Goal: Information Seeking & Learning: Learn about a topic

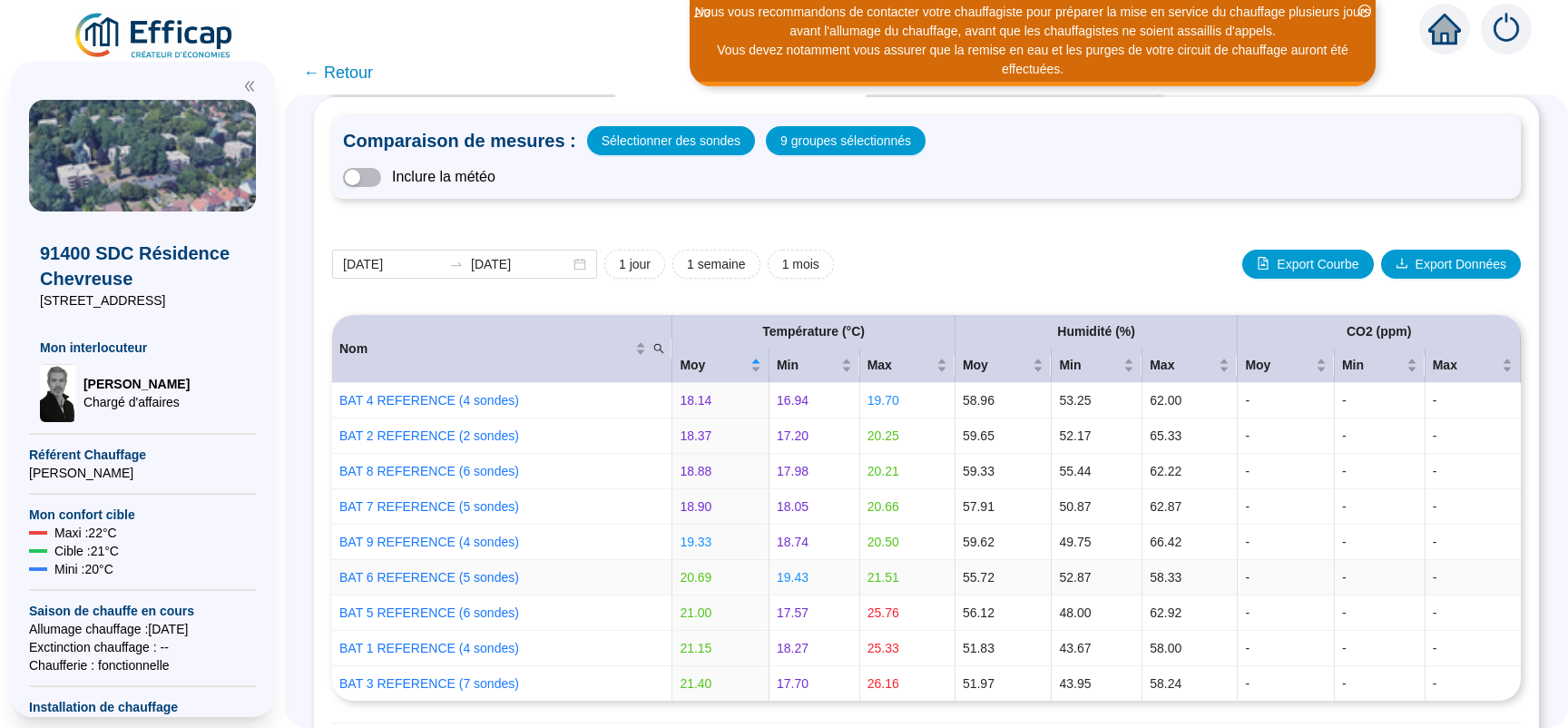
scroll to position [114, 0]
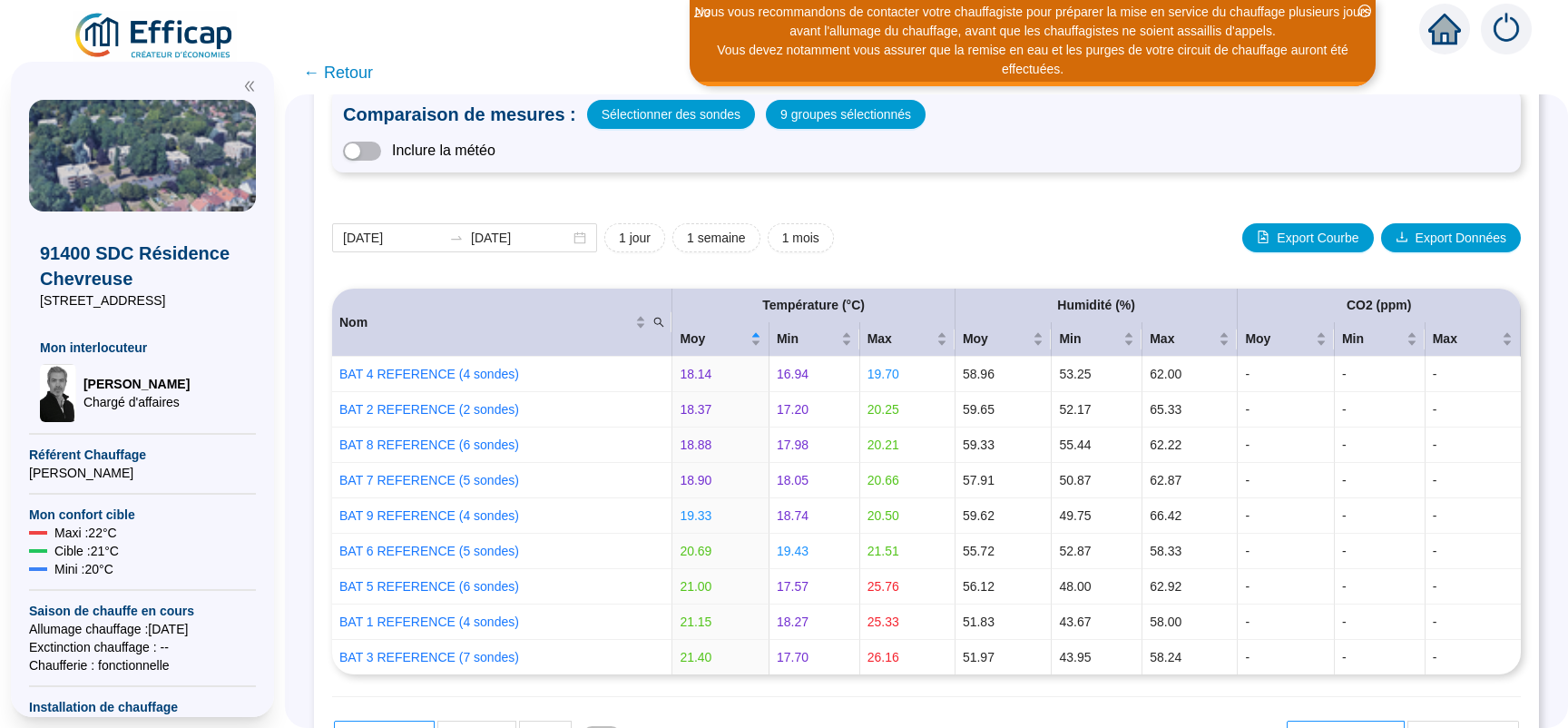
click at [366, 72] on span "← Retour" at bounding box center [337, 73] width 70 height 26
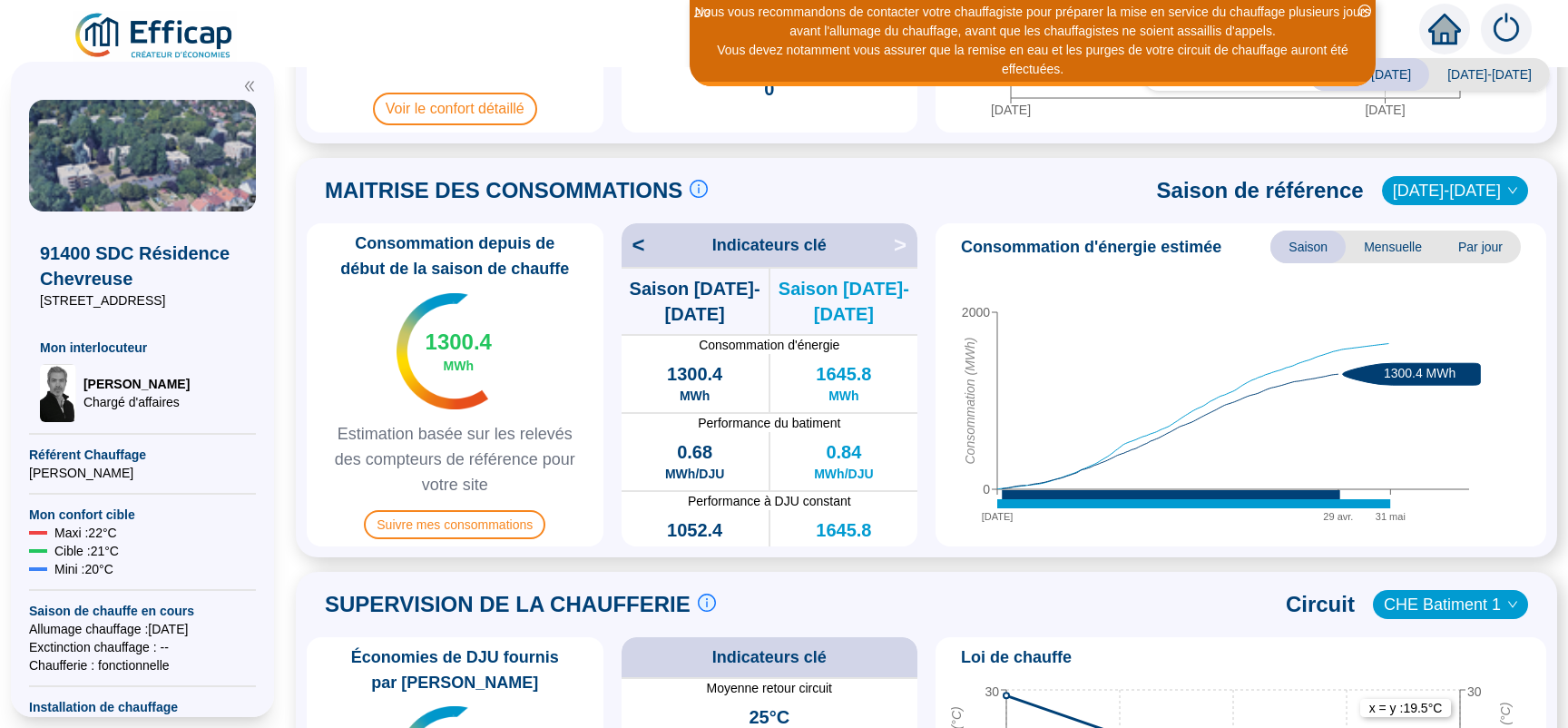
scroll to position [687, 0]
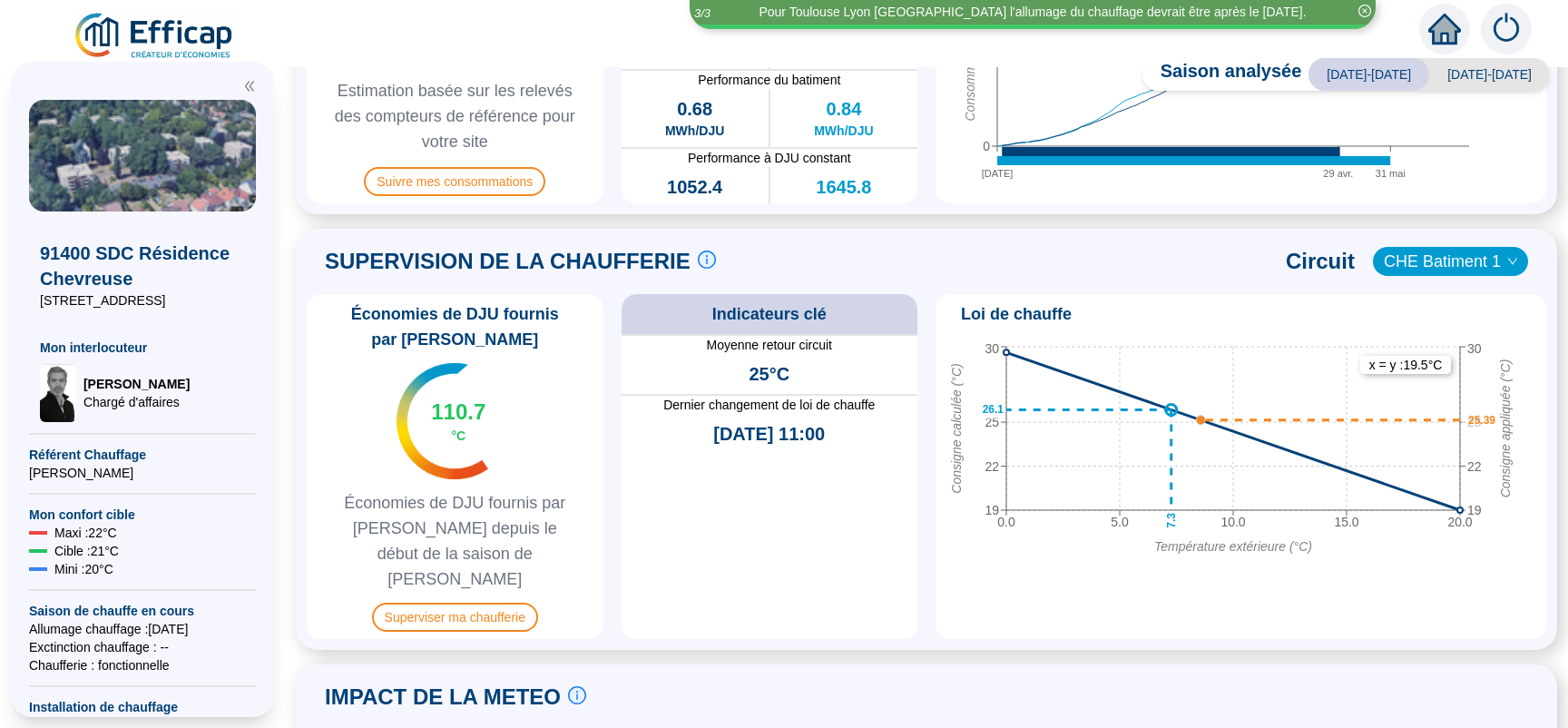
click at [1420, 262] on span "CHE Batiment 1" at bounding box center [1450, 261] width 133 height 28
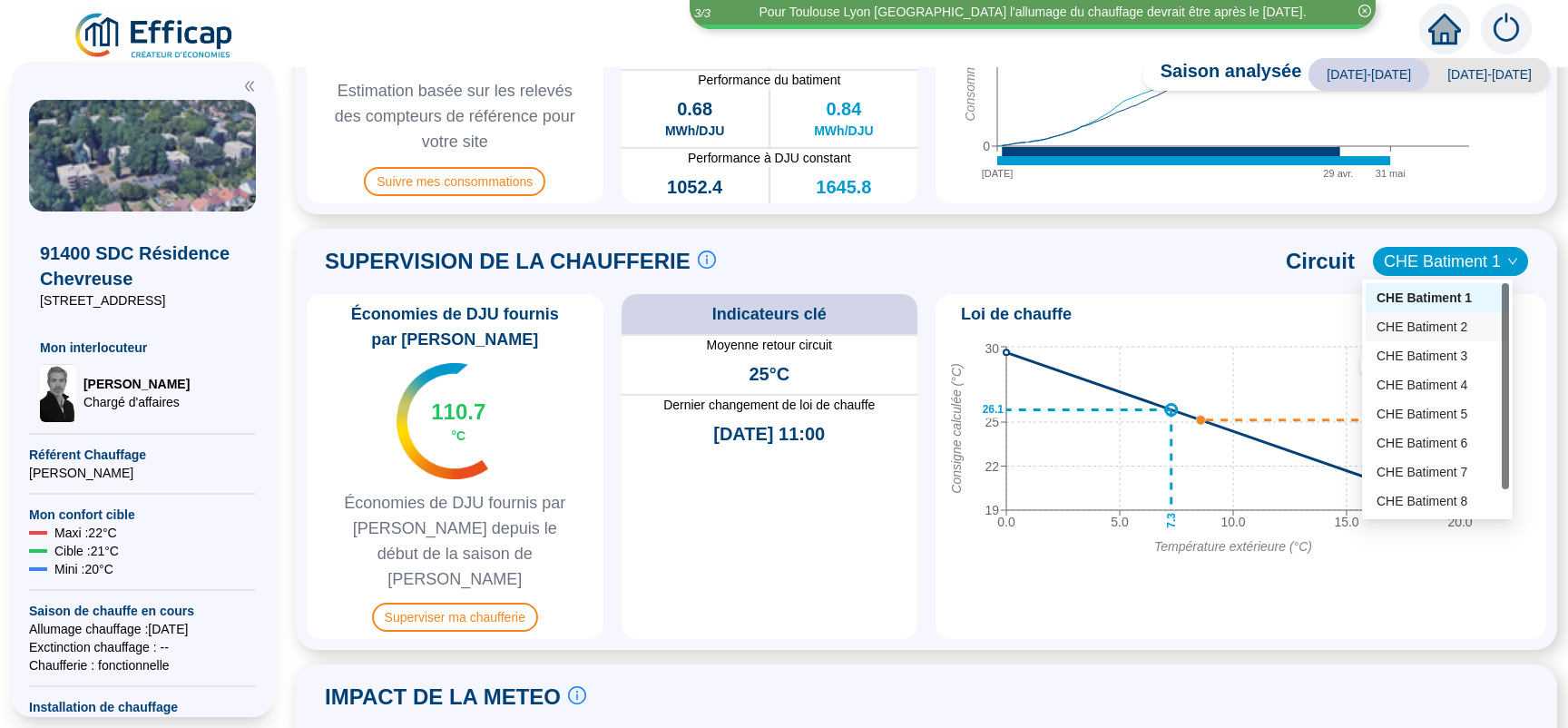
click at [1415, 330] on div "CHE Batiment 2" at bounding box center [1437, 327] width 121 height 19
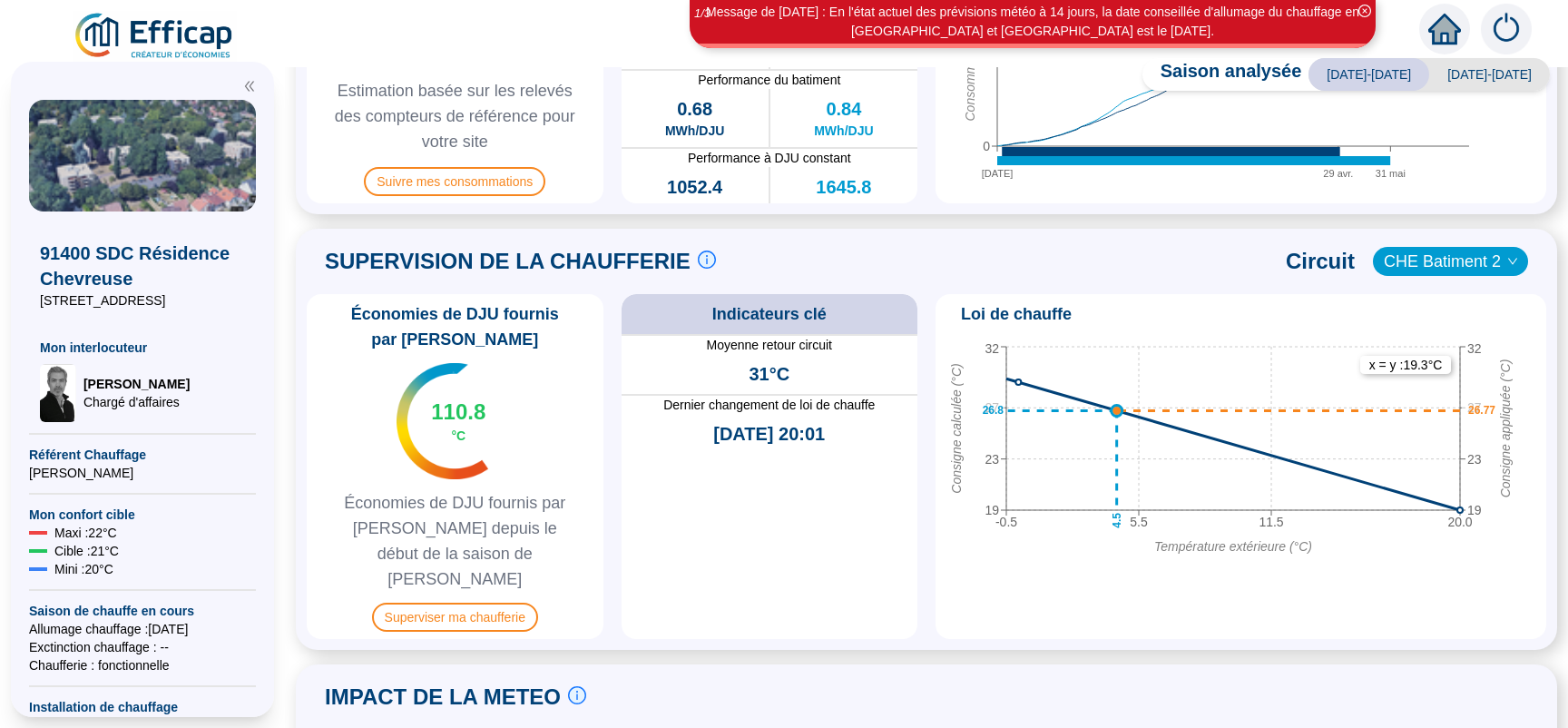
click at [1441, 264] on span "CHE Batiment 2" at bounding box center [1450, 261] width 133 height 28
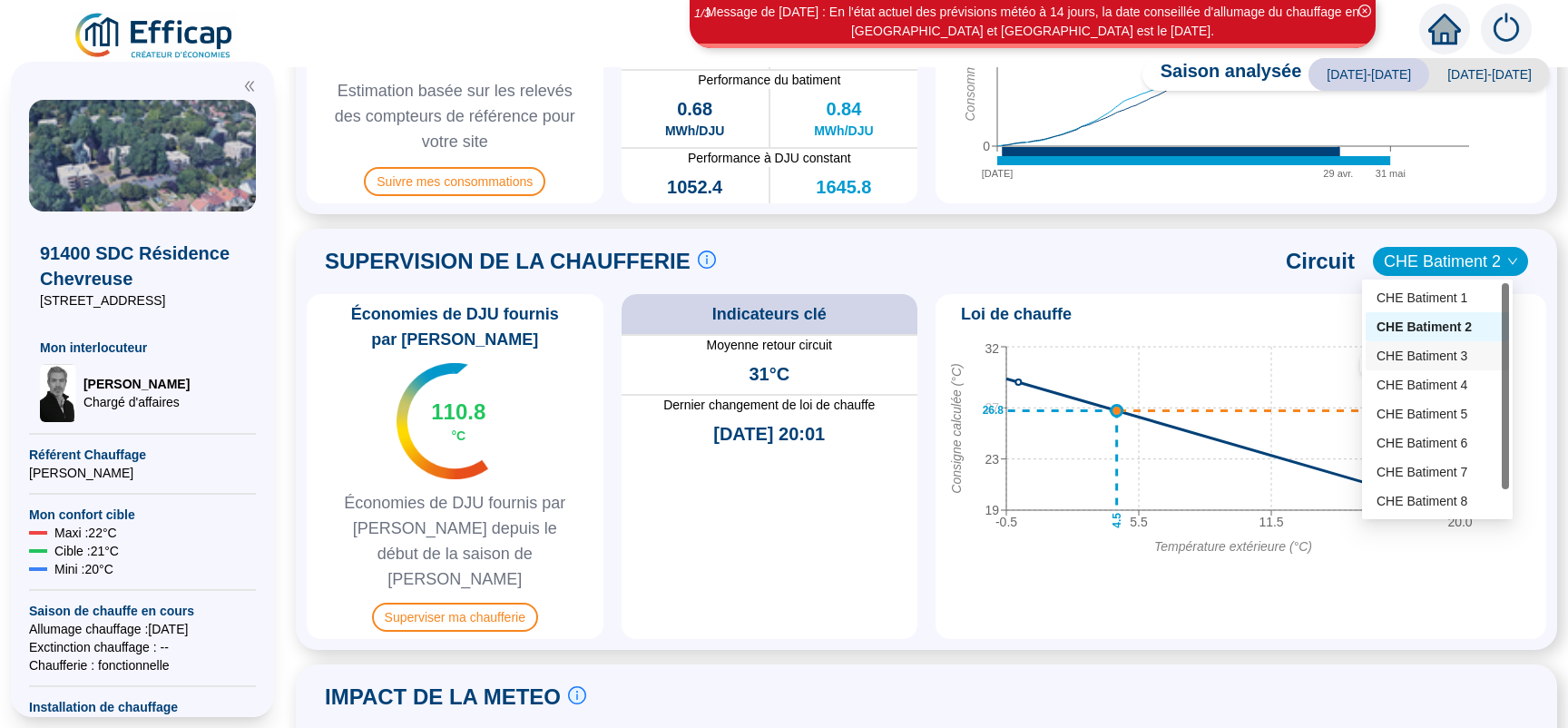
click at [1429, 349] on div "CHE Batiment 3" at bounding box center [1437, 356] width 121 height 19
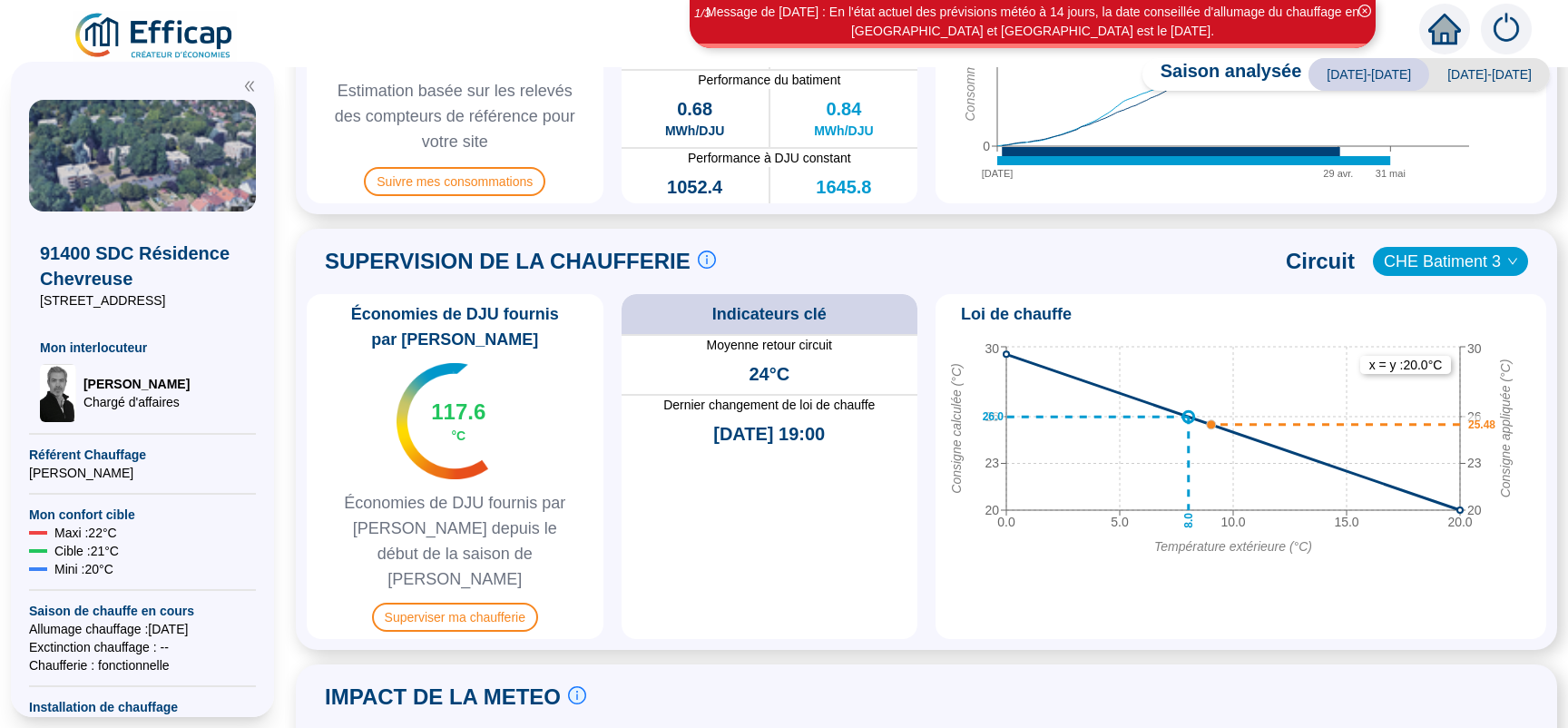
click at [1430, 267] on span "CHE Batiment 3" at bounding box center [1450, 261] width 133 height 28
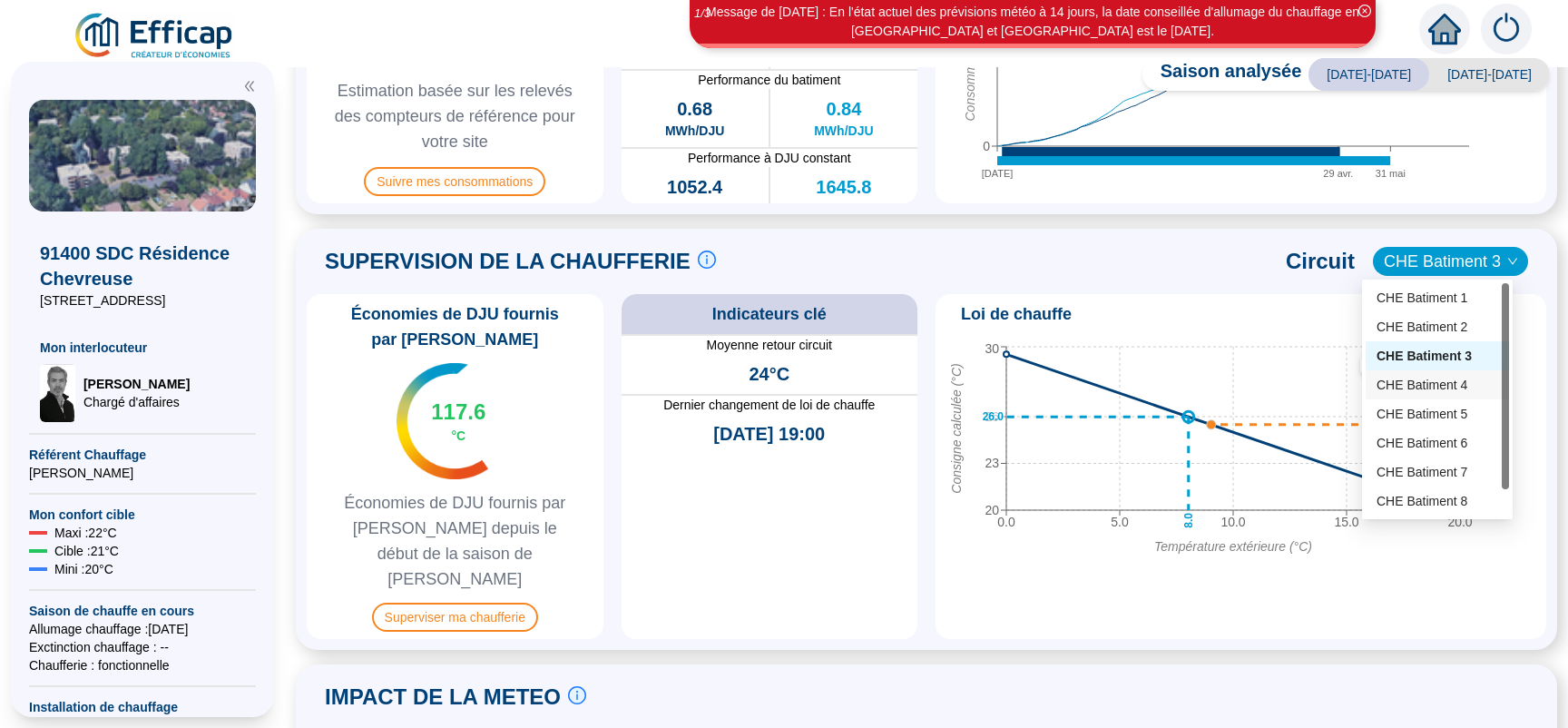
click at [1403, 377] on div "CHE Batiment 4" at bounding box center [1437, 385] width 121 height 19
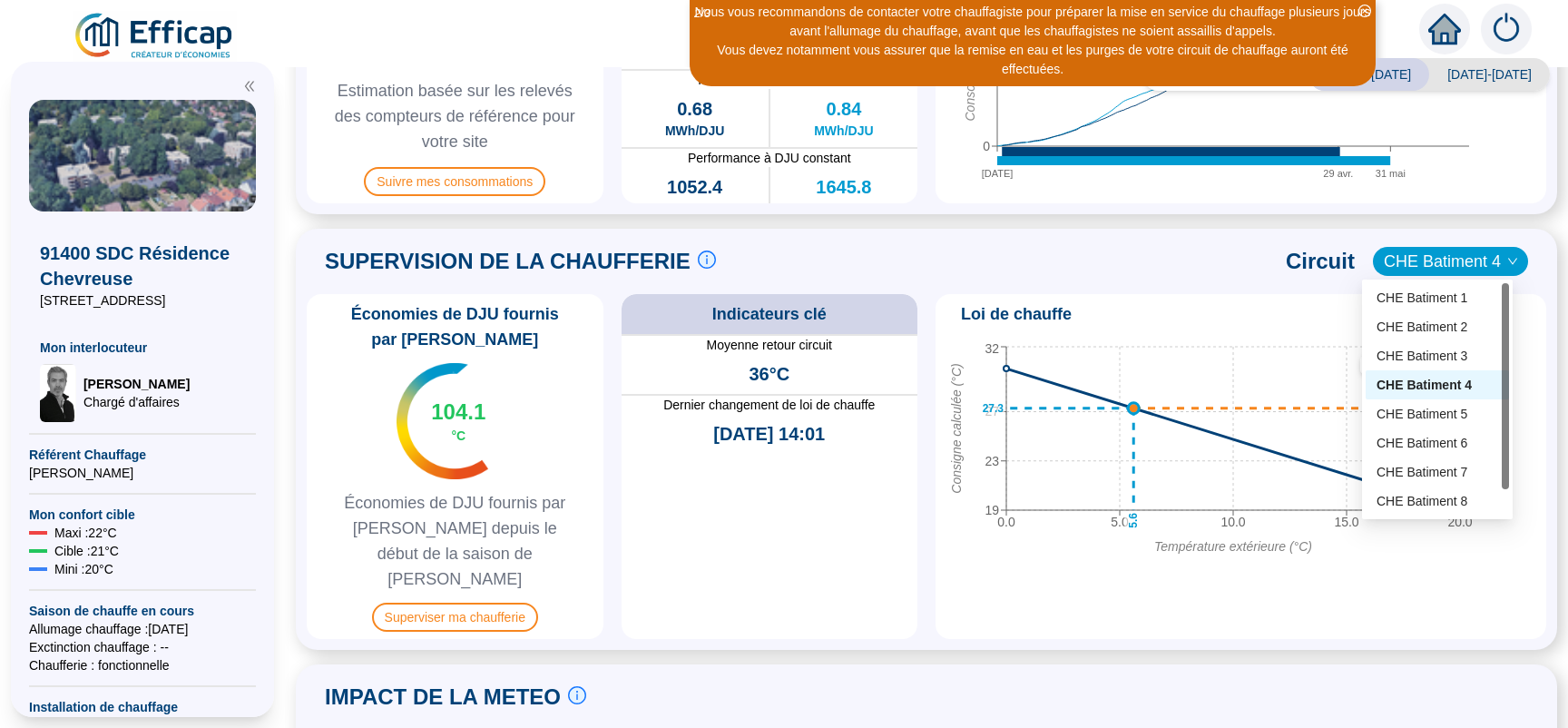
click at [1443, 259] on span "CHE Batiment 4" at bounding box center [1450, 261] width 133 height 28
click at [1436, 495] on div "CHE Batiment 8" at bounding box center [1437, 501] width 121 height 19
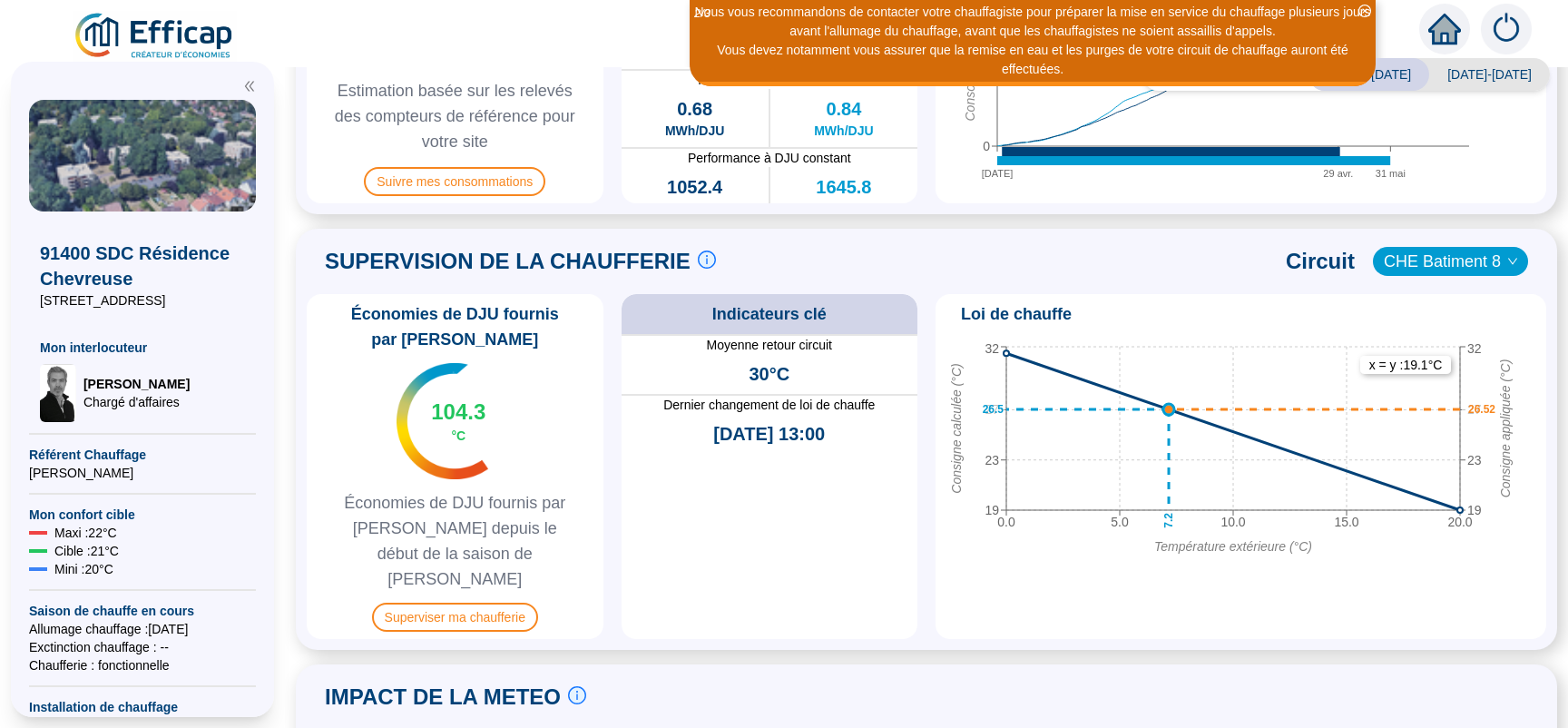
click at [1461, 254] on span "CHE Batiment 8" at bounding box center [1450, 261] width 133 height 28
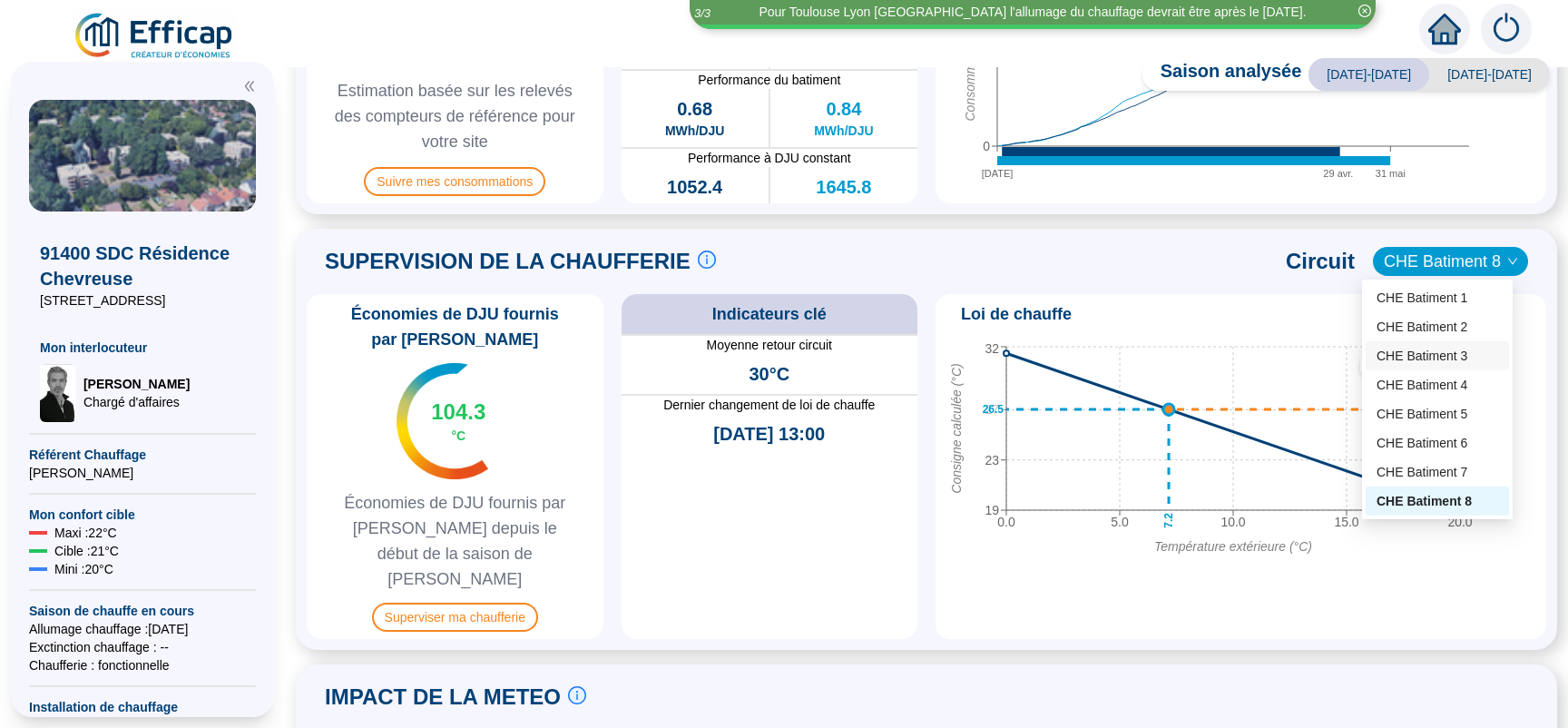
click at [1445, 354] on div "CHE Batiment 3" at bounding box center [1437, 356] width 121 height 19
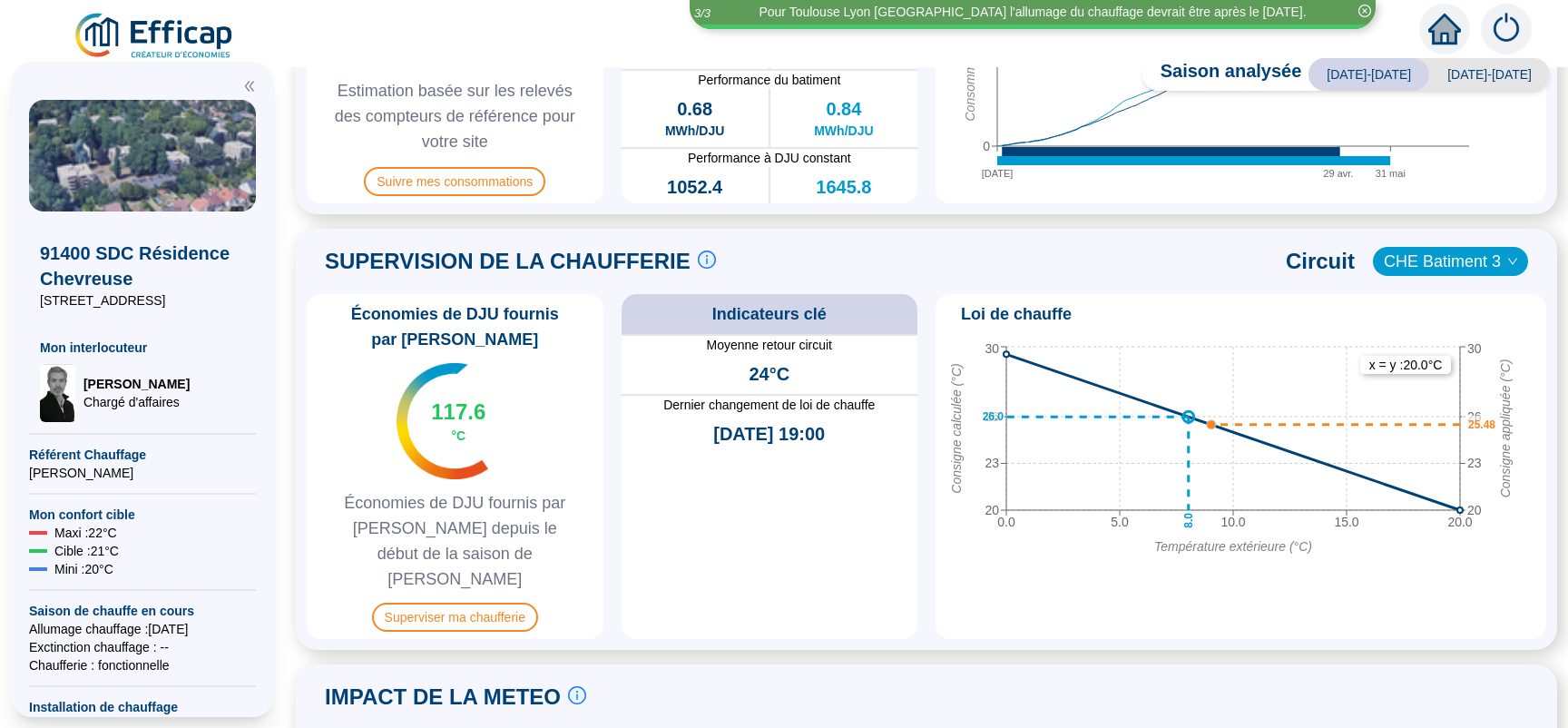
click at [1450, 259] on span "CHE Batiment 3" at bounding box center [1450, 261] width 133 height 28
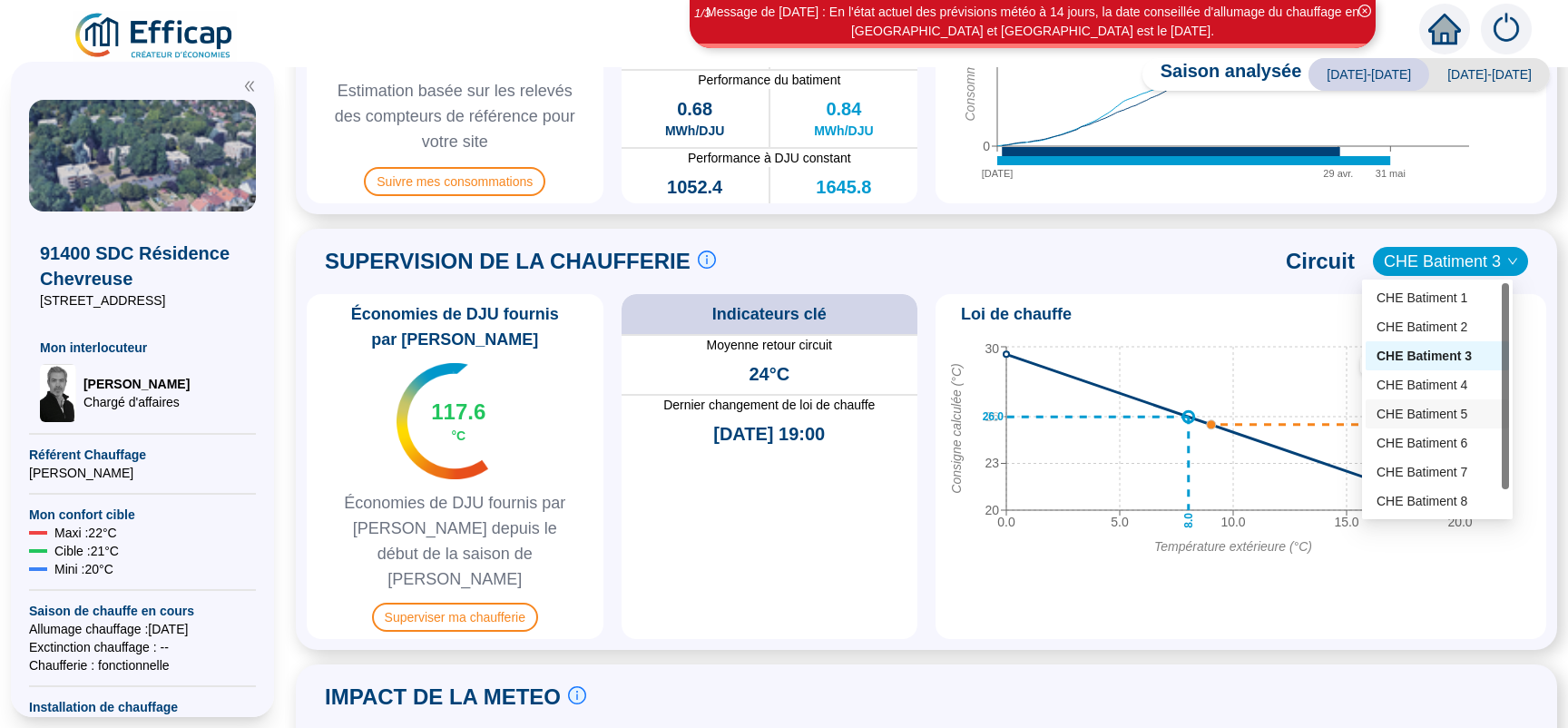
click at [1438, 412] on div "CHE Batiment 5" at bounding box center [1437, 413] width 121 height 19
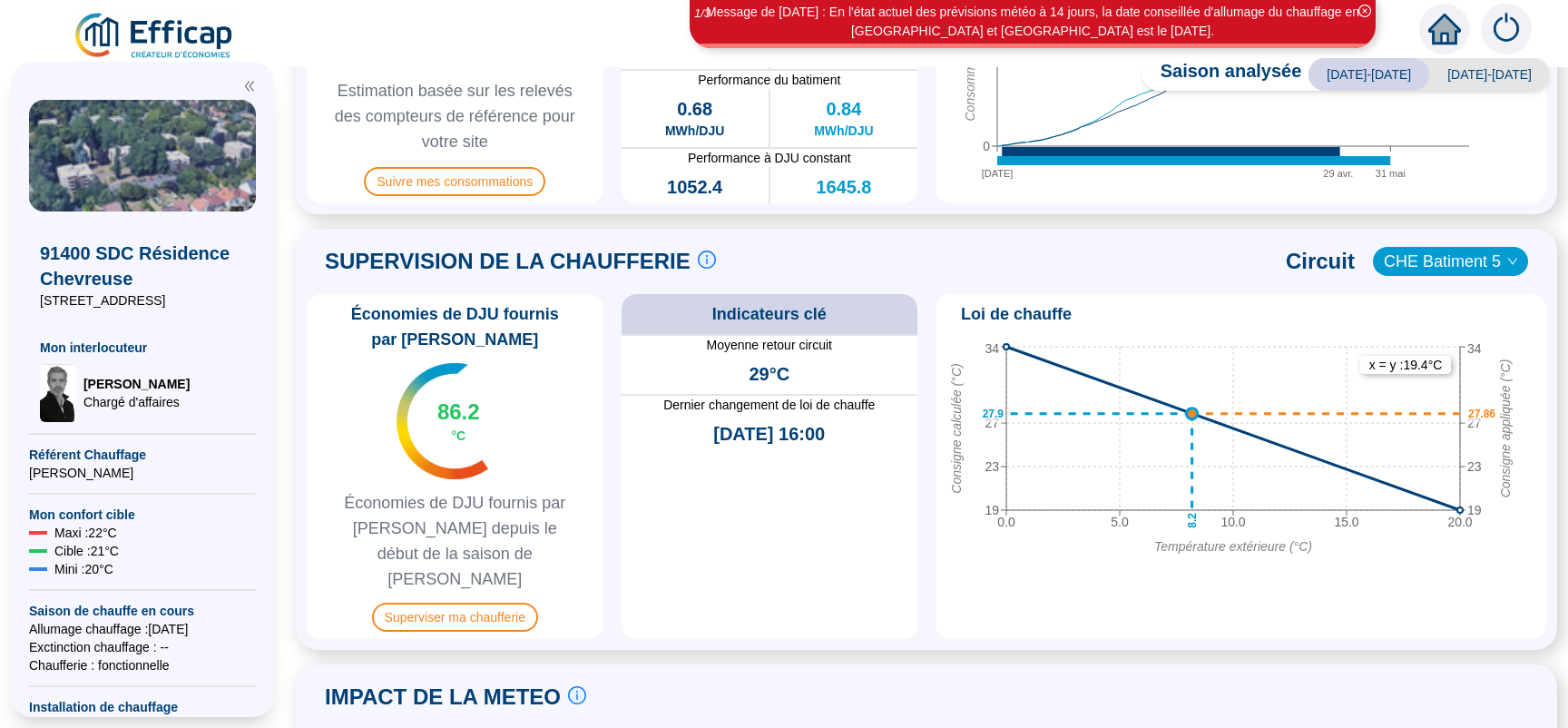
click at [1470, 255] on span "CHE Batiment 5" at bounding box center [1450, 261] width 133 height 28
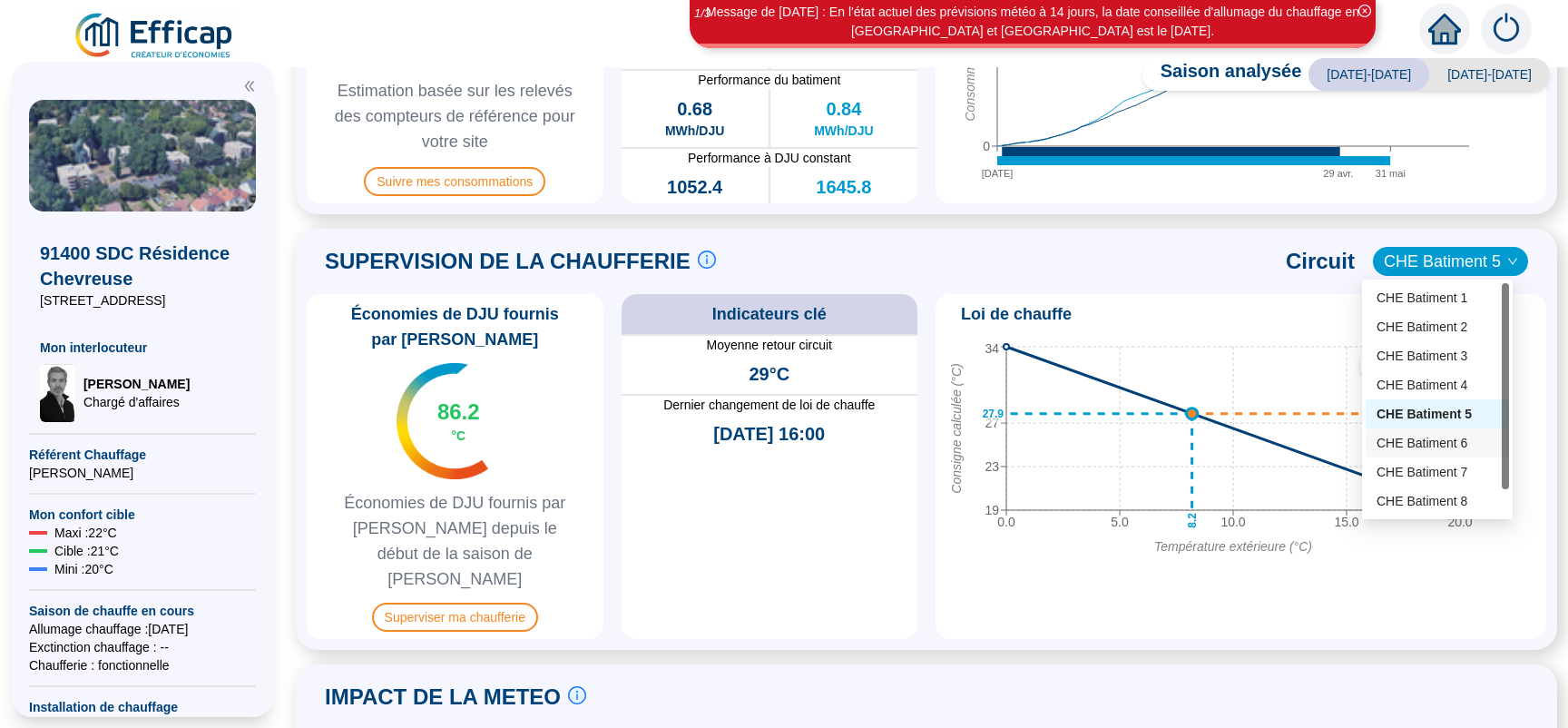
click at [1439, 438] on div "CHE Batiment 6" at bounding box center [1437, 443] width 121 height 19
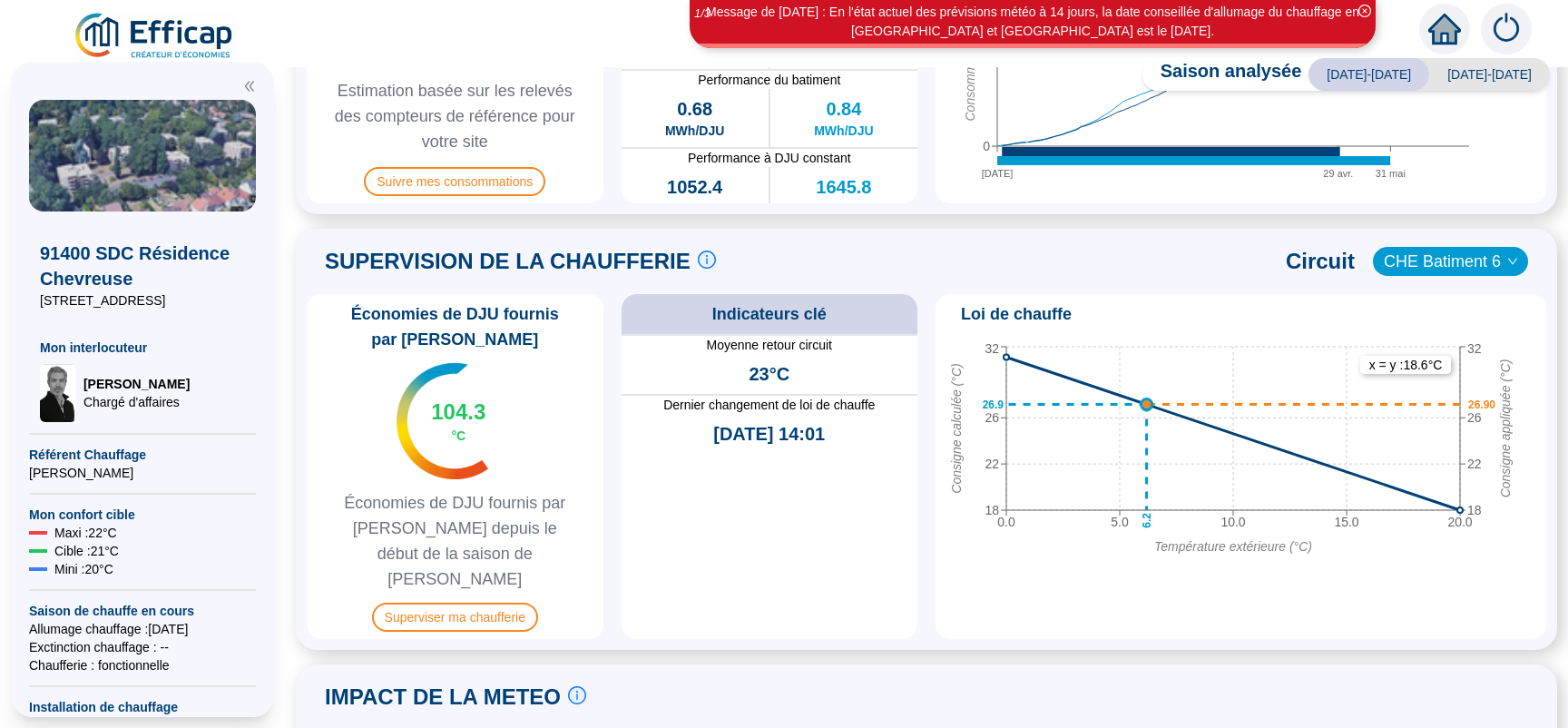
click at [1463, 262] on span "CHE Batiment 6" at bounding box center [1450, 261] width 133 height 28
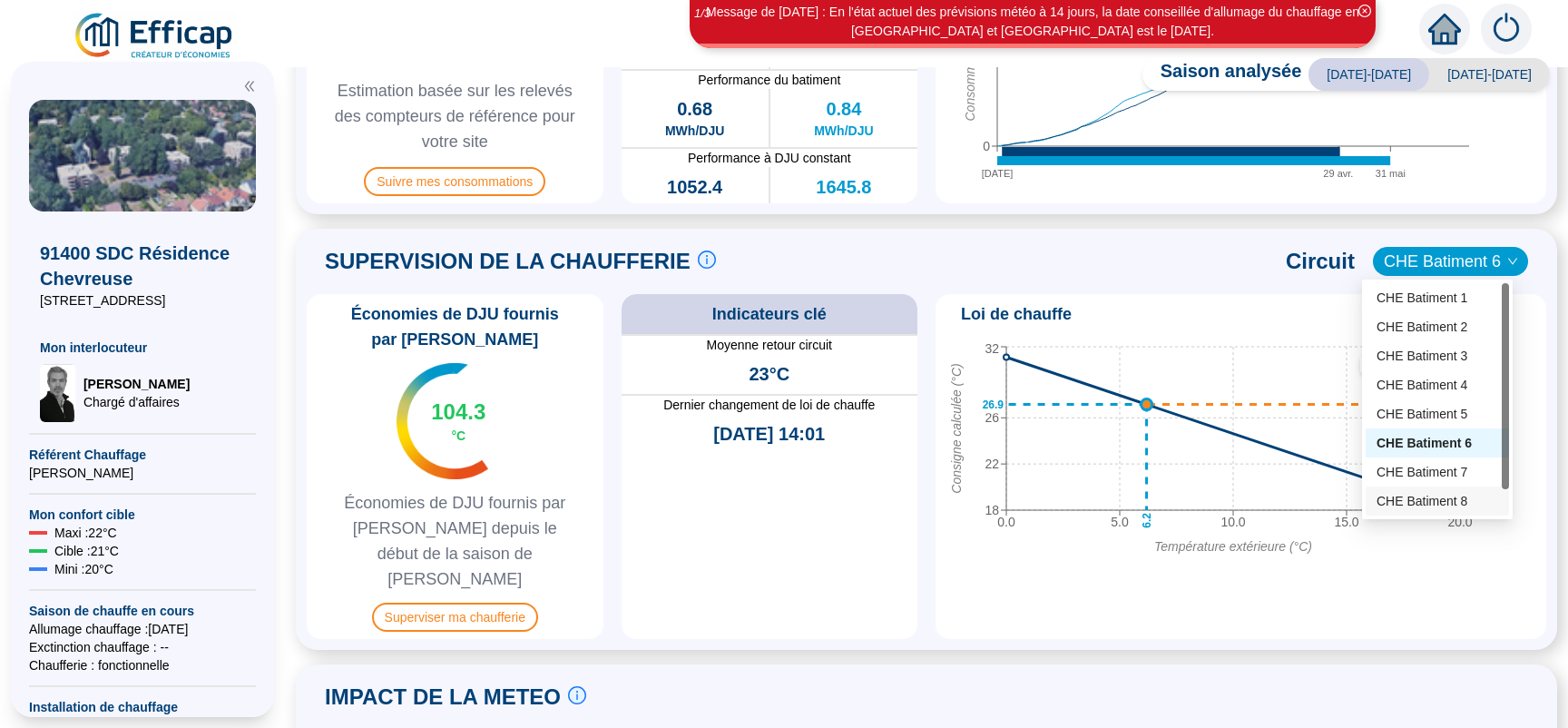
click at [1420, 506] on div "CHE Batiment 8" at bounding box center [1437, 501] width 121 height 19
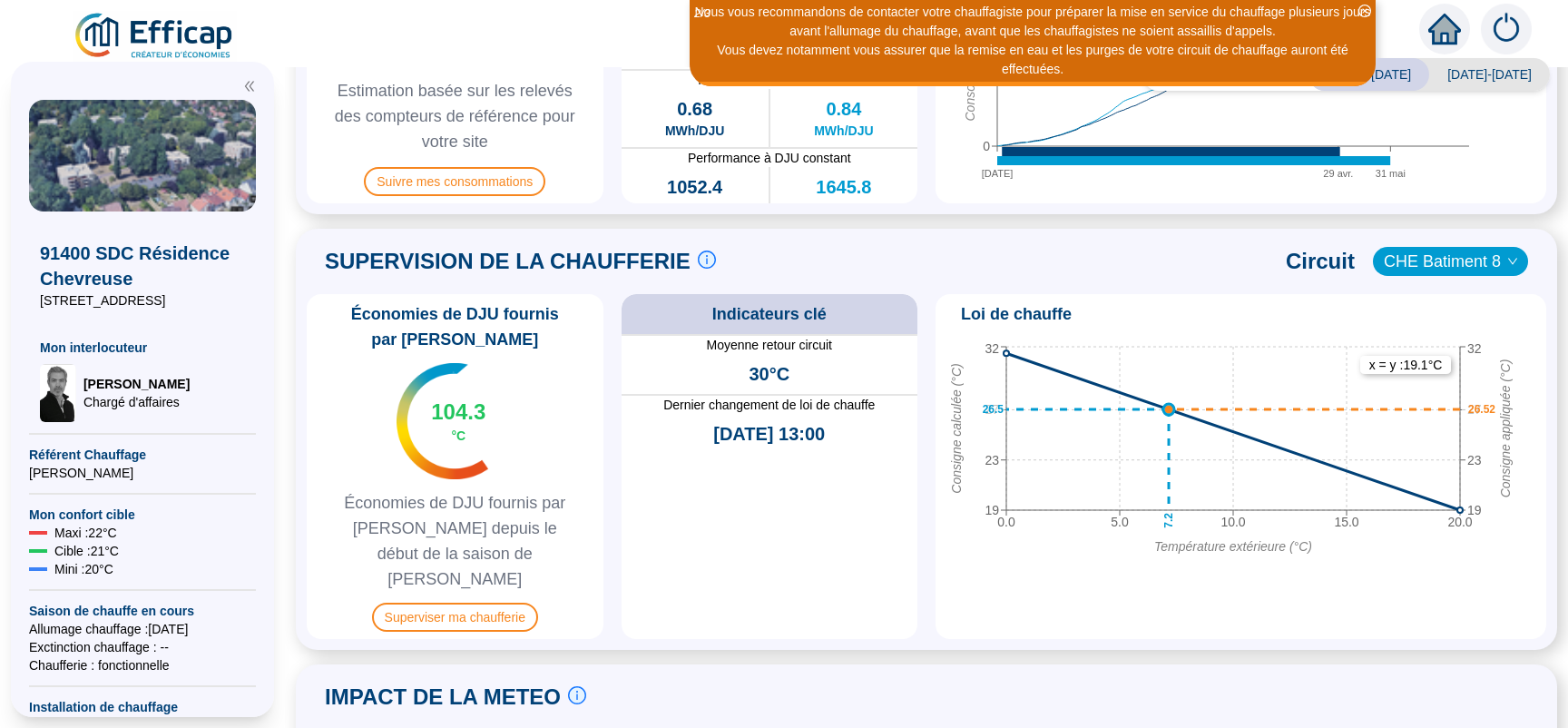
click at [1477, 251] on span "CHE Batiment 8" at bounding box center [1450, 261] width 133 height 28
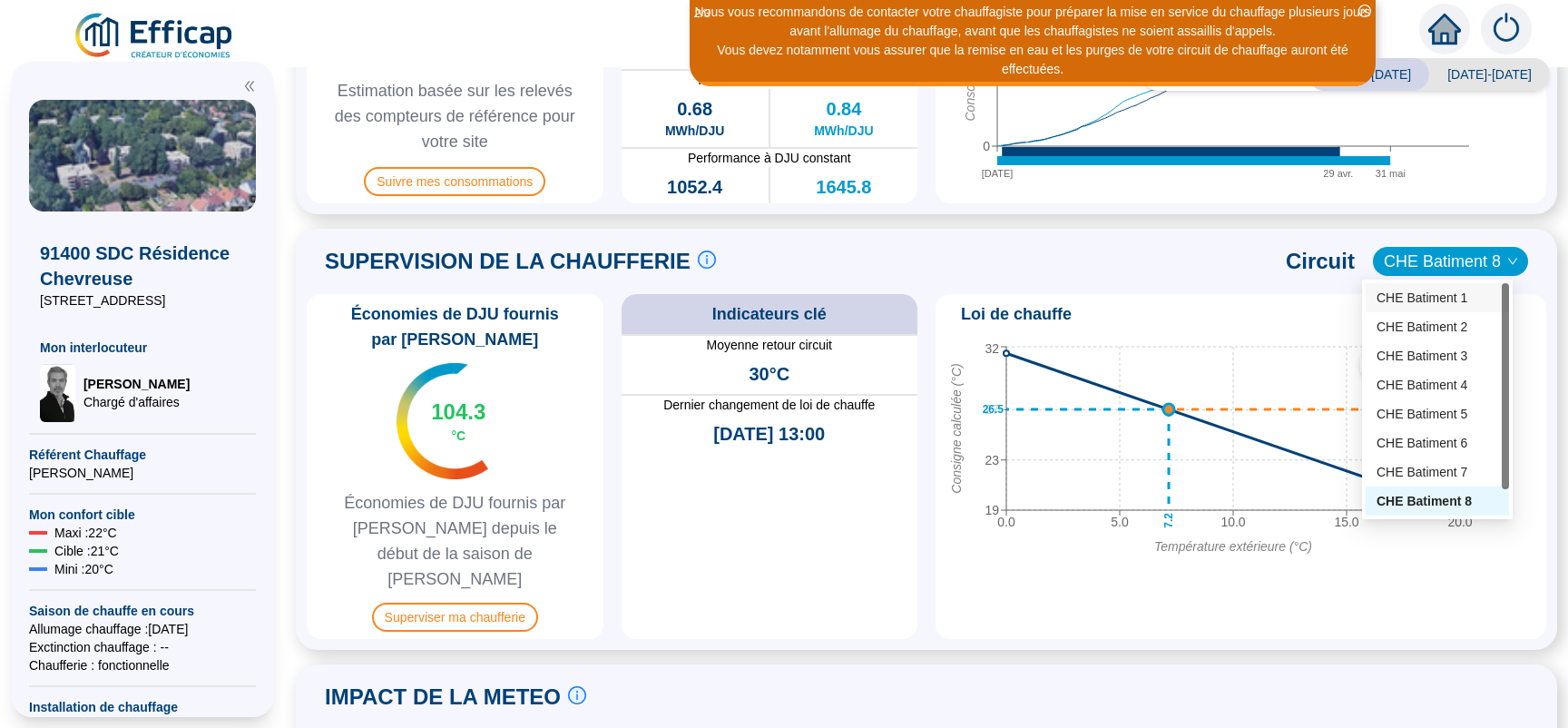
click at [1434, 297] on div "CHE Batiment 1" at bounding box center [1437, 298] width 121 height 19
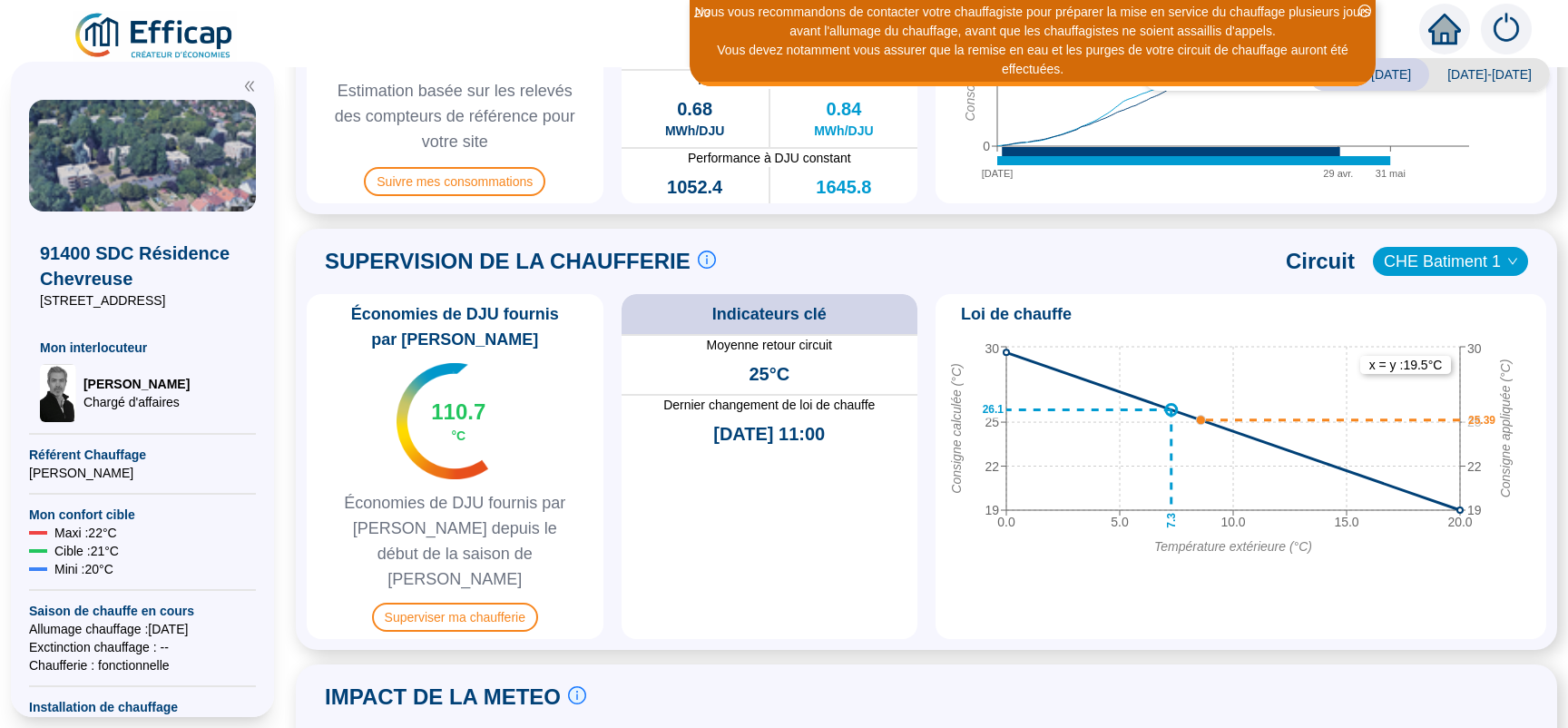
click at [1448, 262] on span "CHE Batiment 1" at bounding box center [1450, 261] width 133 height 28
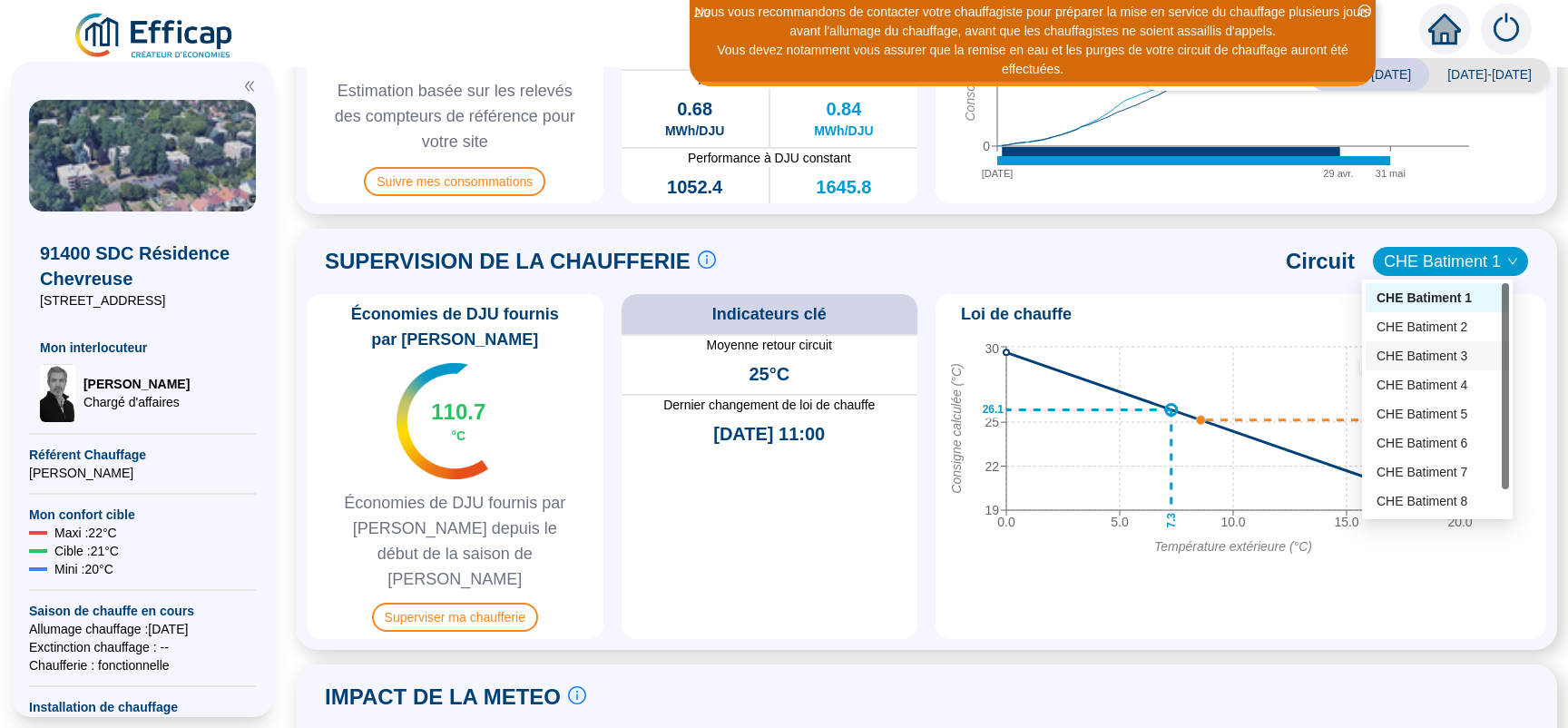
click at [1412, 344] on div "CHE Batiment 3" at bounding box center [1437, 355] width 143 height 29
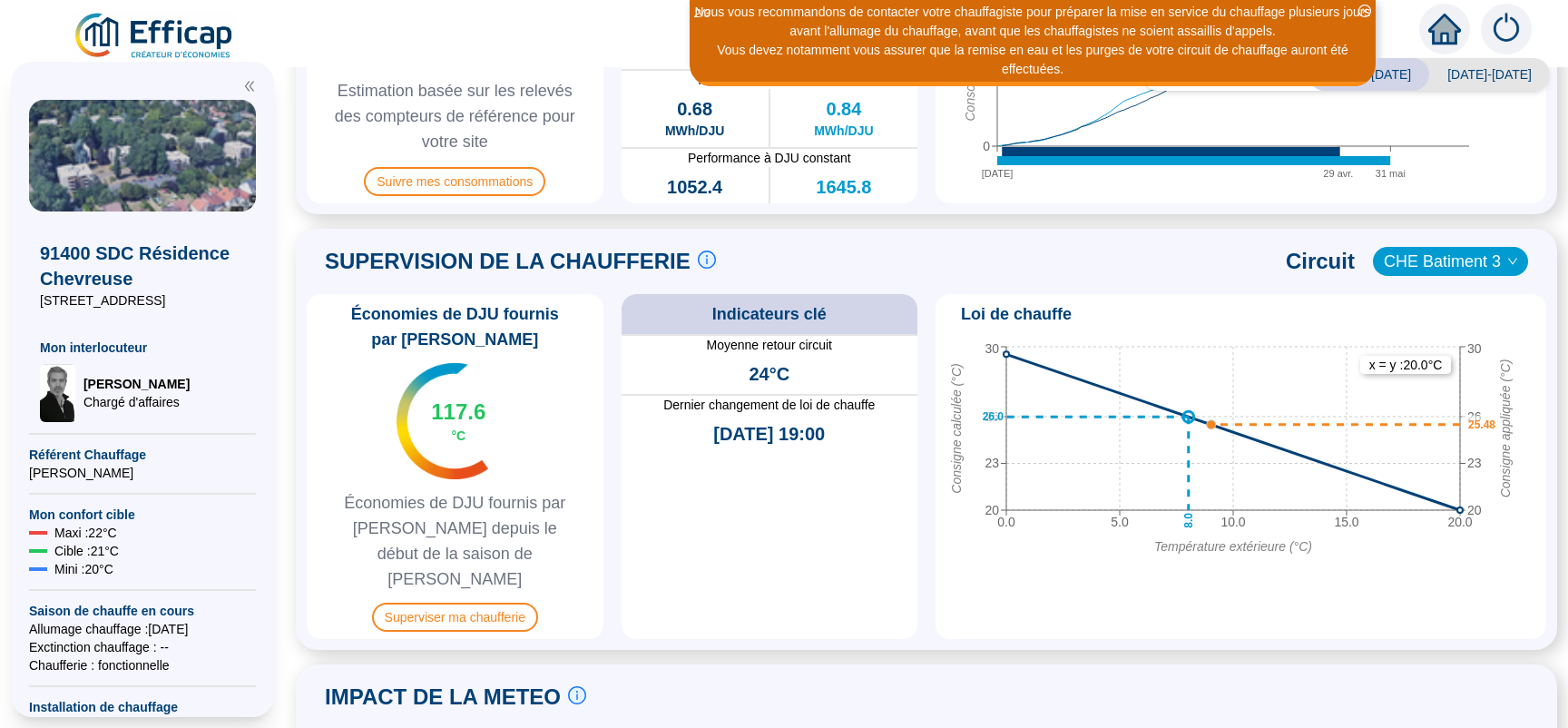
click at [1442, 264] on span "CHE Batiment 3" at bounding box center [1450, 261] width 133 height 28
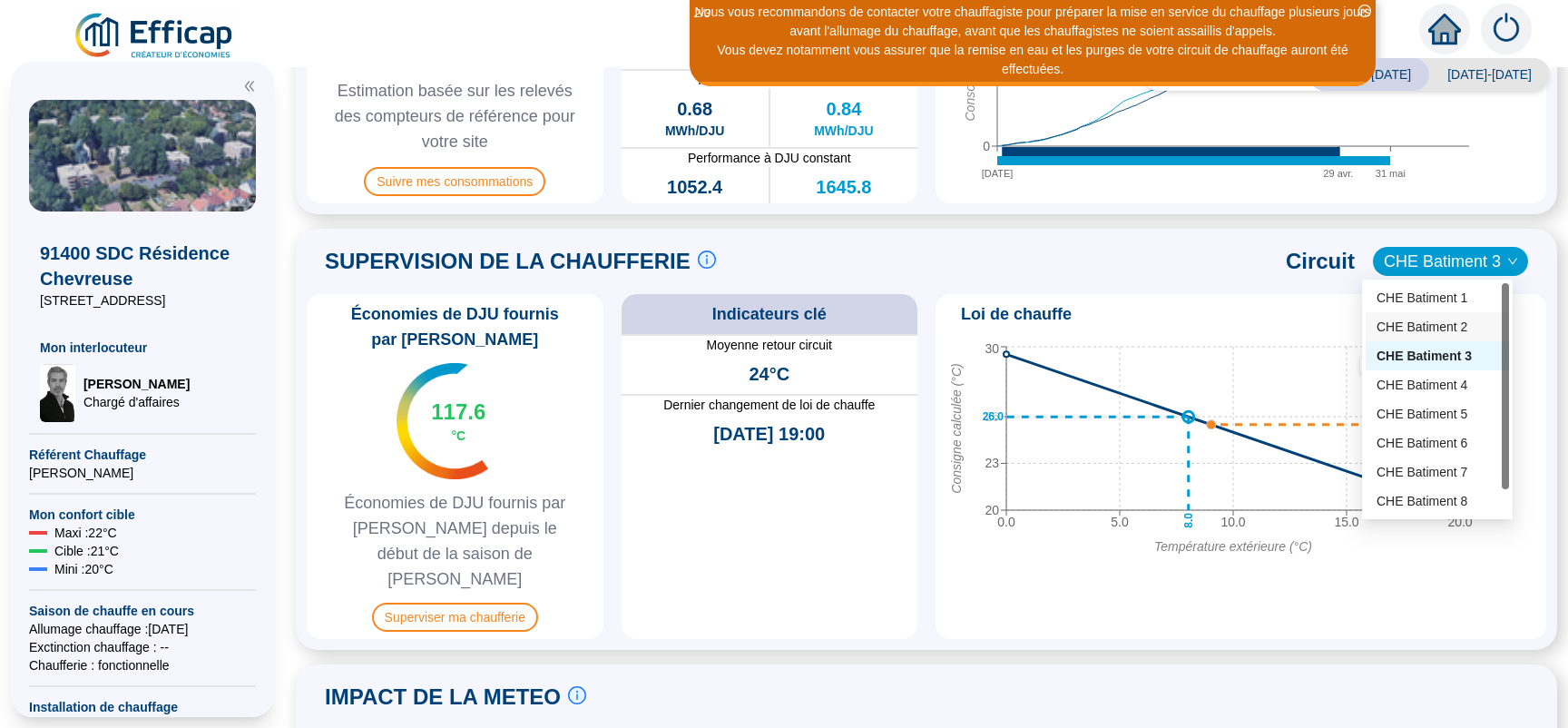
click at [1430, 328] on div "CHE Batiment 2" at bounding box center [1437, 327] width 121 height 19
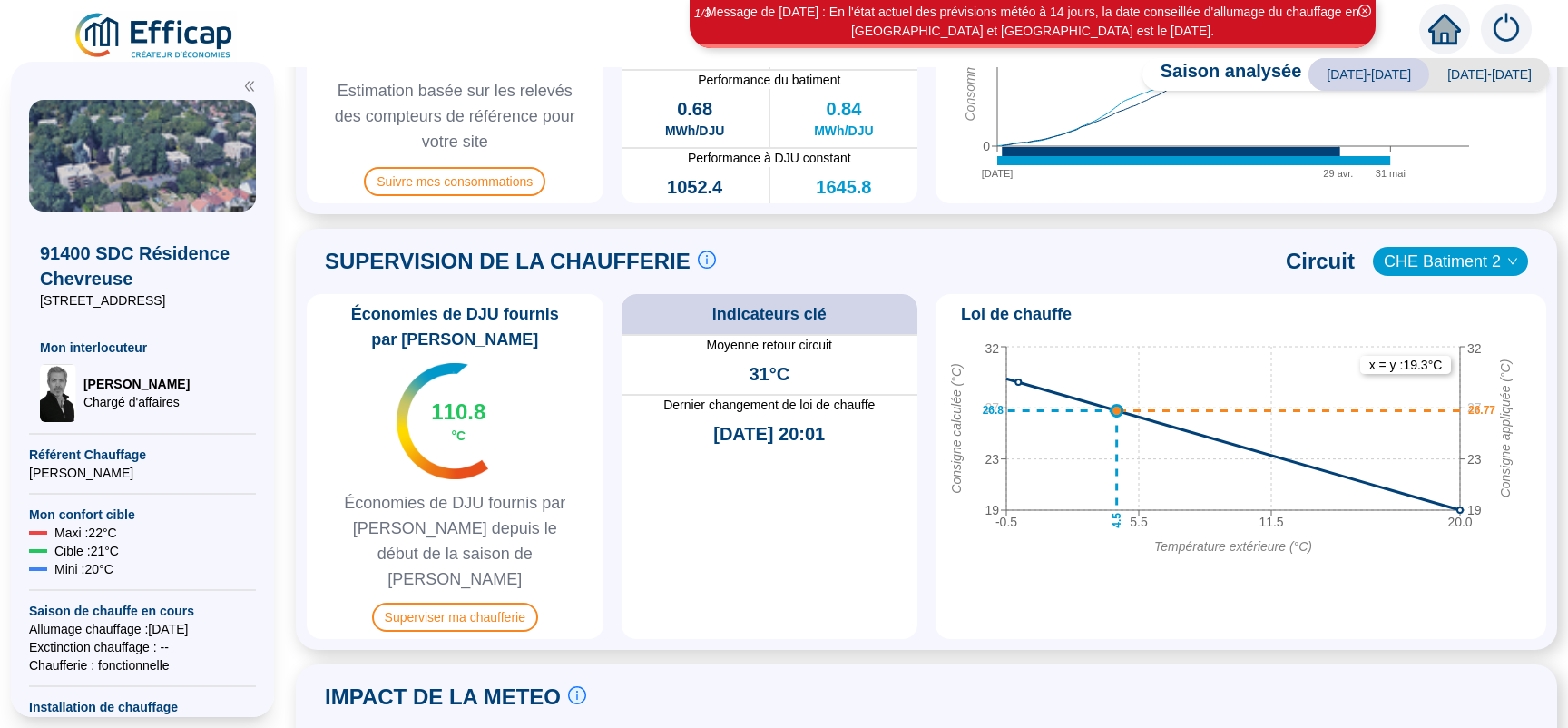
click at [1467, 269] on span "CHE Batiment 2" at bounding box center [1450, 261] width 133 height 28
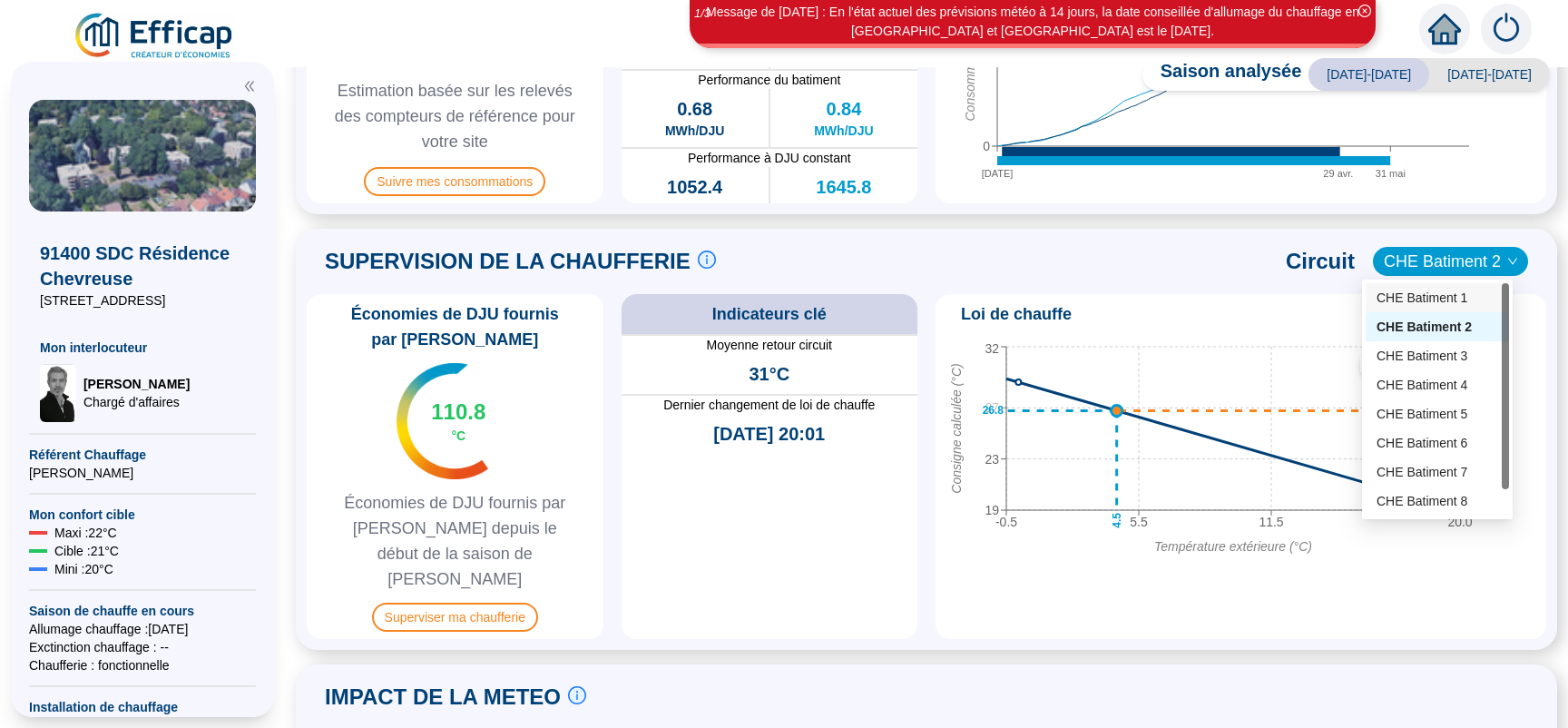
click at [1398, 301] on div "CHE Batiment 1" at bounding box center [1437, 298] width 121 height 19
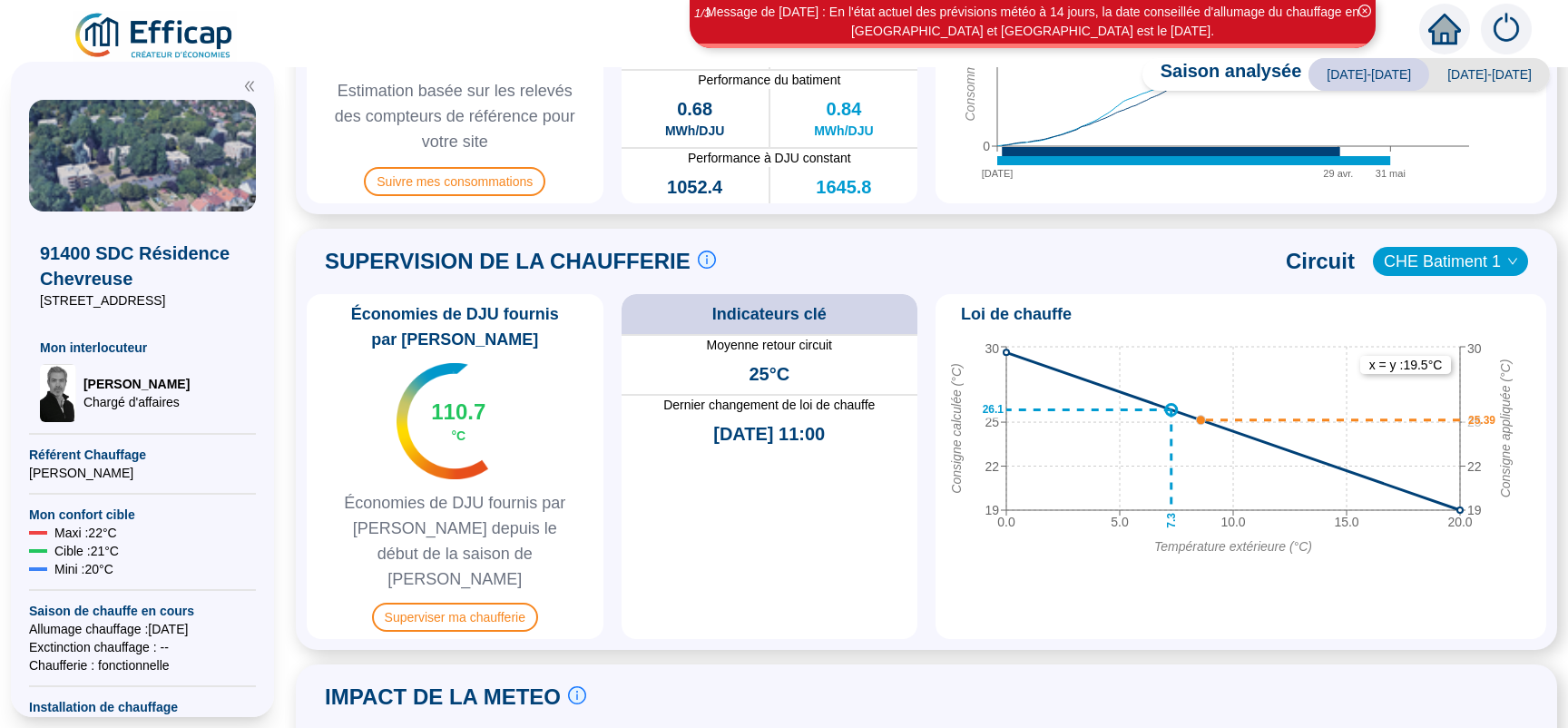
click at [1507, 255] on icon "down" at bounding box center [1512, 260] width 11 height 11
click at [1418, 259] on span "CHE Batiment 1" at bounding box center [1450, 261] width 133 height 28
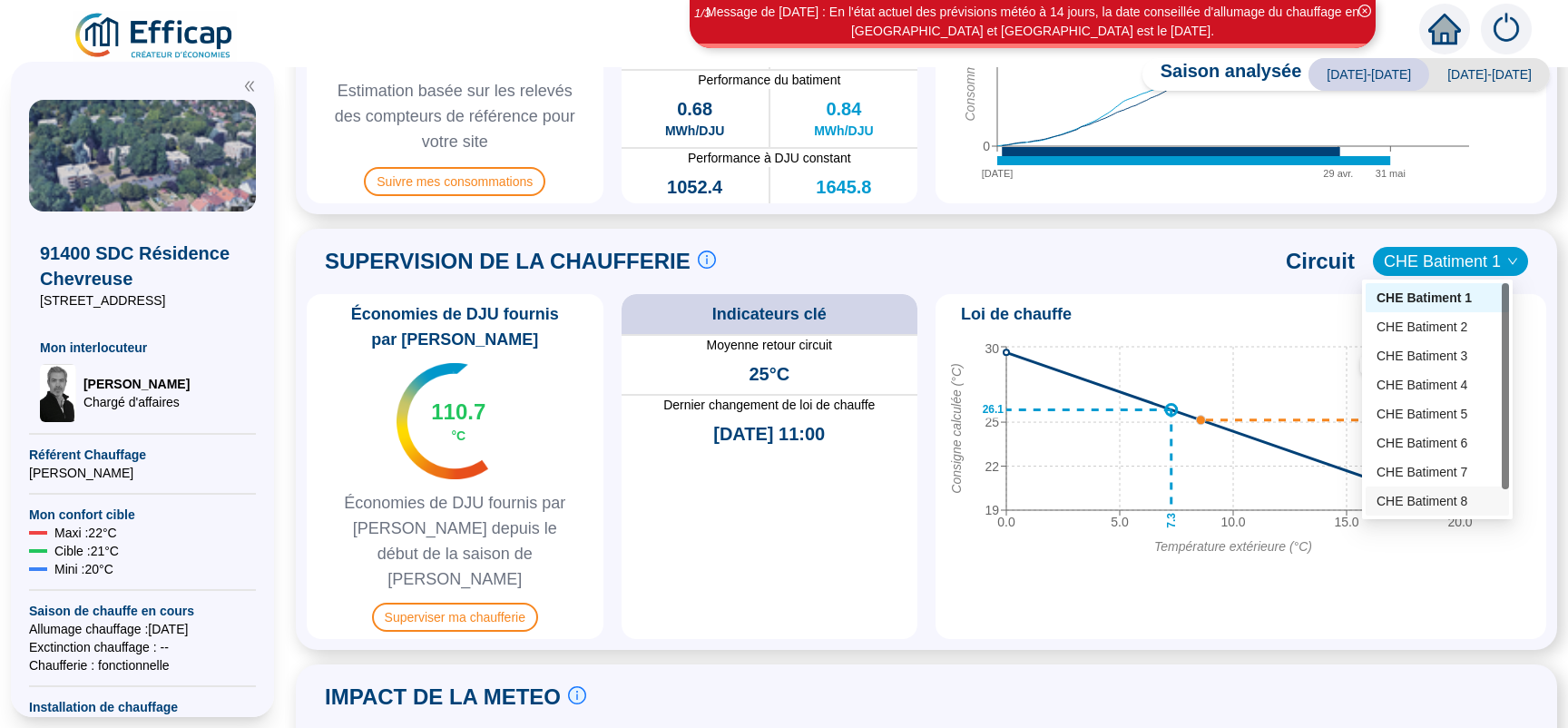
click at [1413, 503] on div "CHE Batiment 8" at bounding box center [1437, 501] width 121 height 19
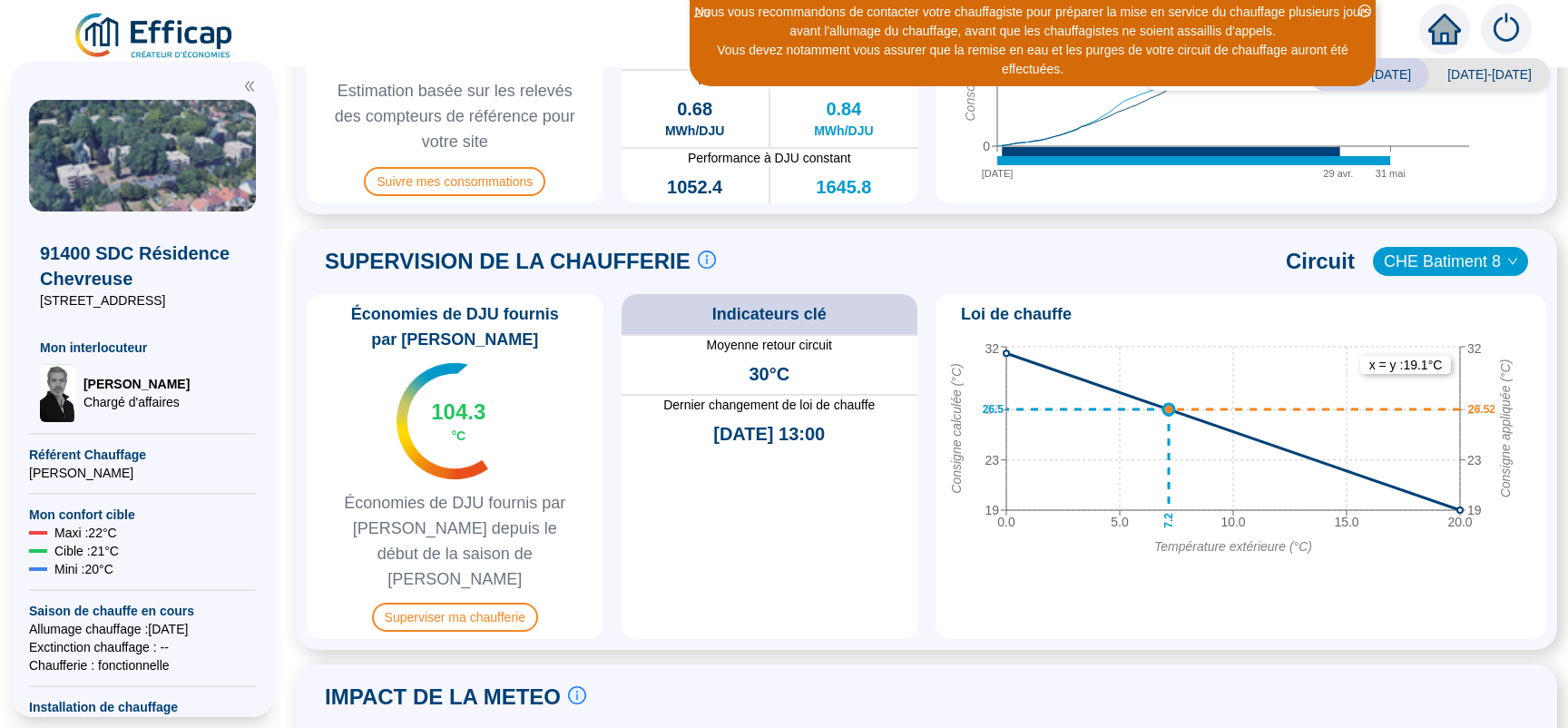
click at [1468, 259] on span "CHE Batiment 8" at bounding box center [1450, 261] width 133 height 28
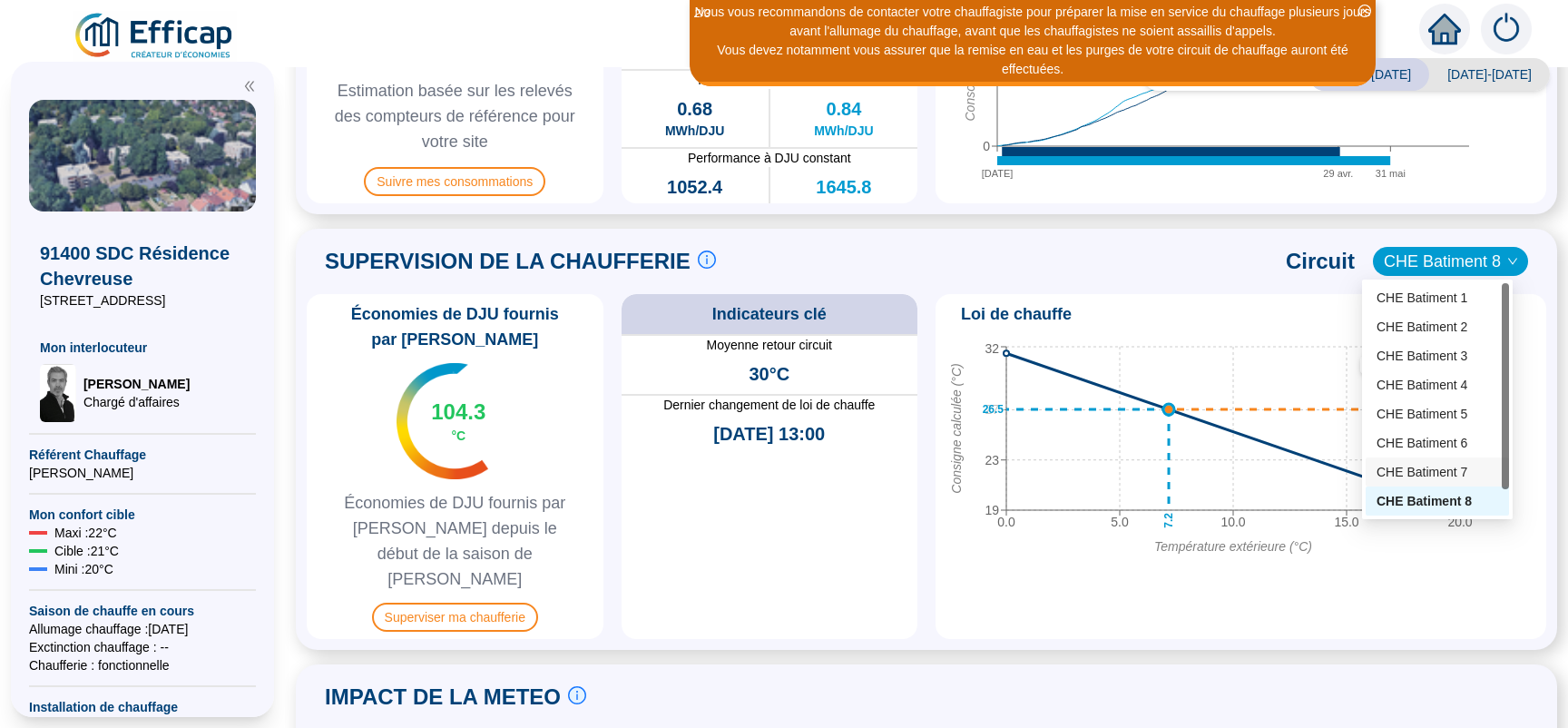
click at [1415, 466] on div "CHE Batiment 7" at bounding box center [1437, 472] width 121 height 19
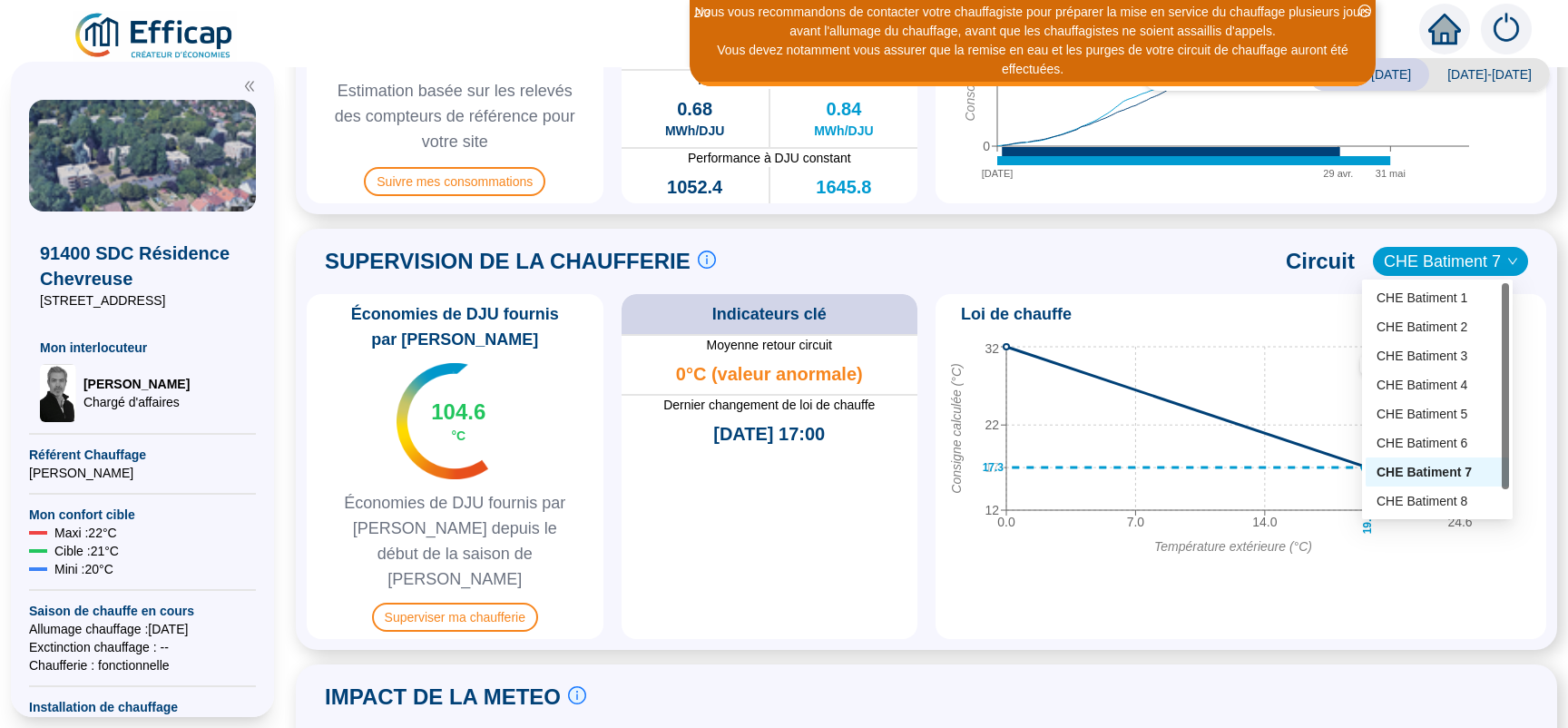
click at [1474, 252] on span "CHE Batiment 7" at bounding box center [1450, 261] width 133 height 28
click at [1431, 445] on div "CHE Batiment 6" at bounding box center [1437, 443] width 121 height 19
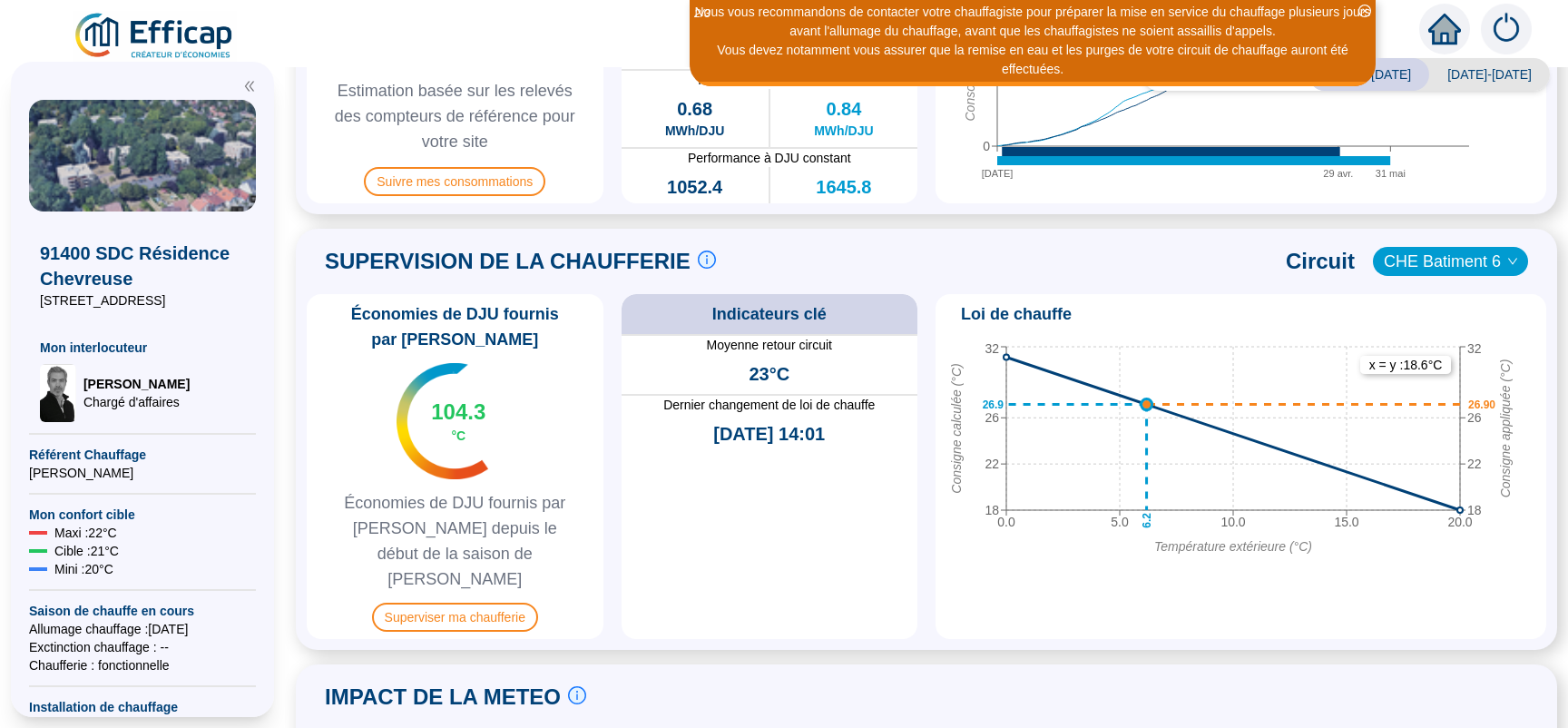
click at [1441, 268] on span "CHE Batiment 6" at bounding box center [1450, 261] width 133 height 28
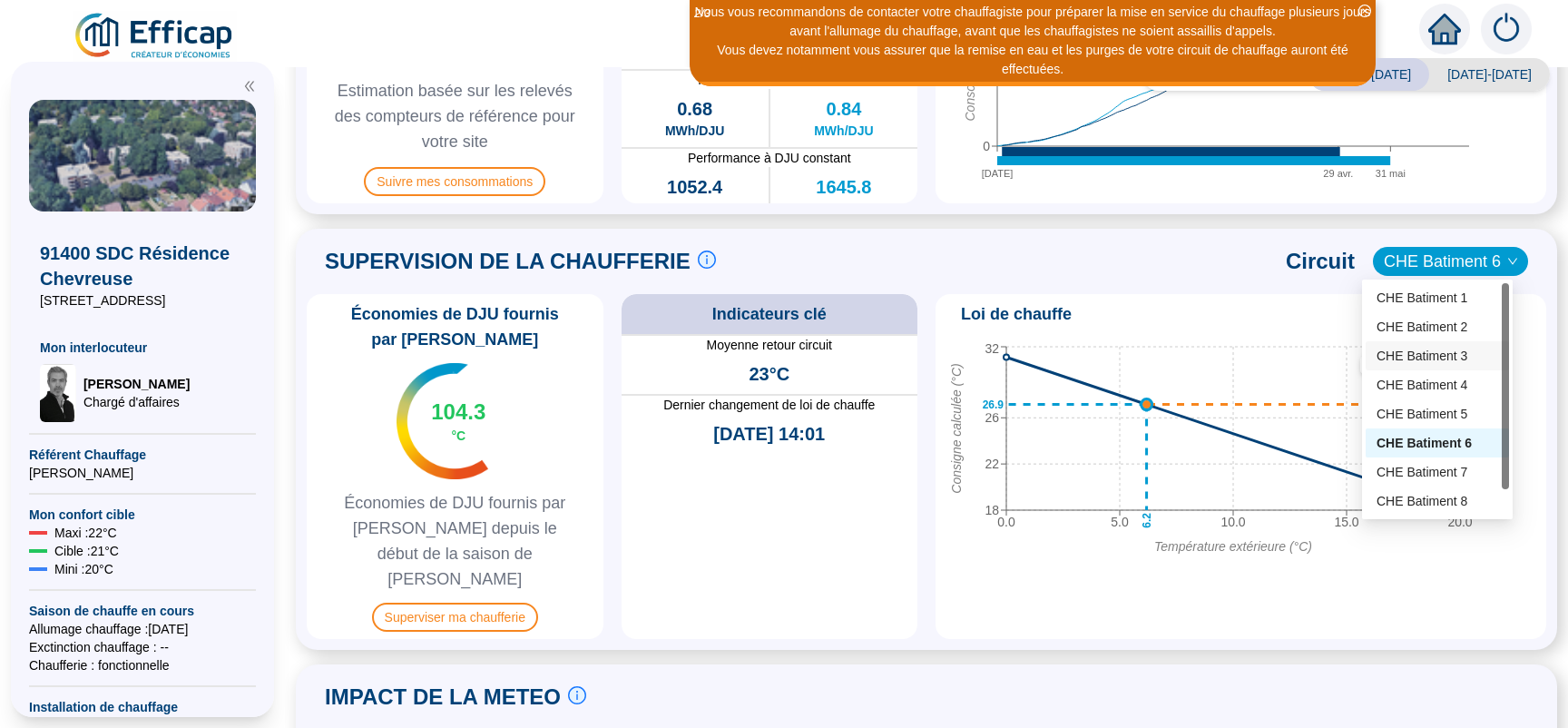
click at [1416, 349] on div "CHE Batiment 3" at bounding box center [1437, 356] width 121 height 19
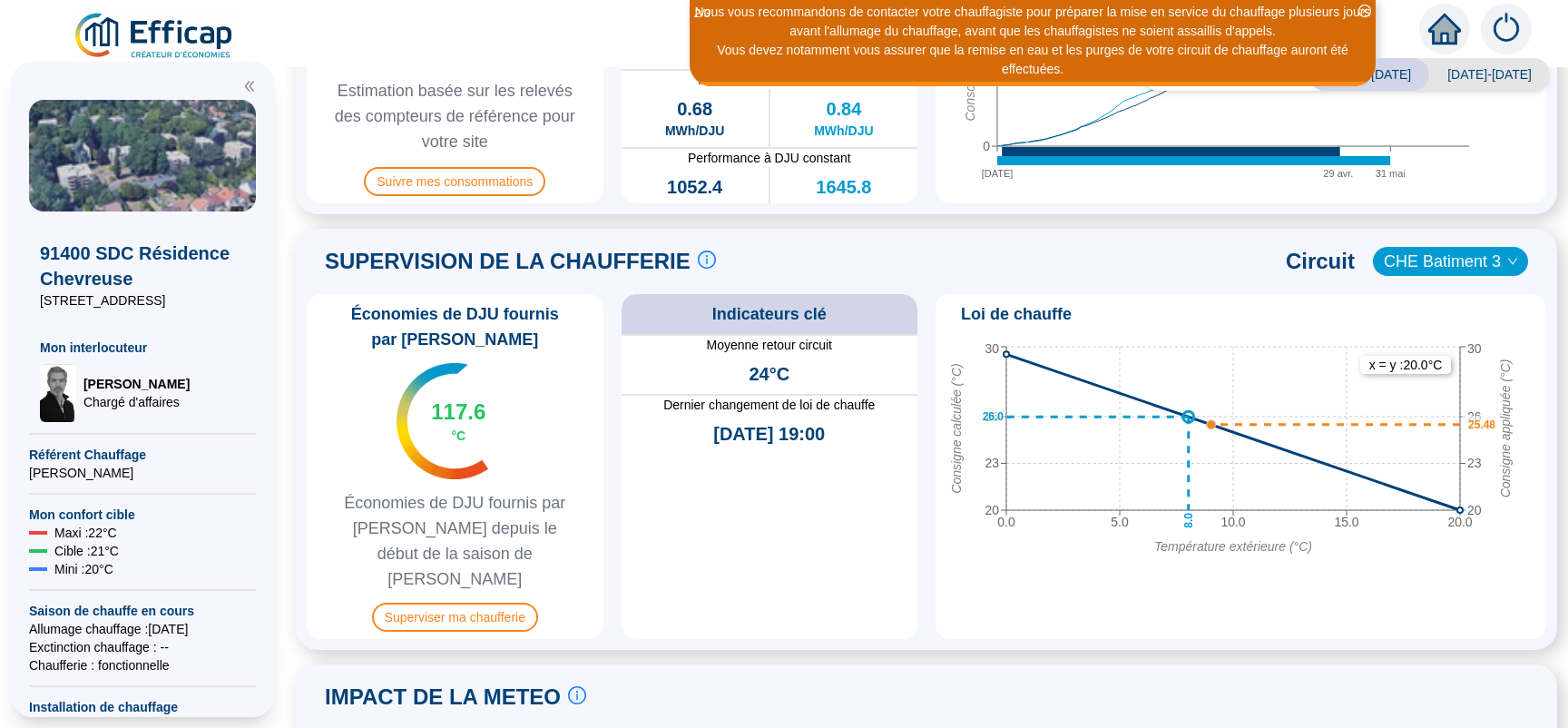
click at [1507, 264] on icon "down" at bounding box center [1512, 260] width 11 height 11
click at [1489, 255] on span "CHE Batiment 3" at bounding box center [1450, 261] width 133 height 28
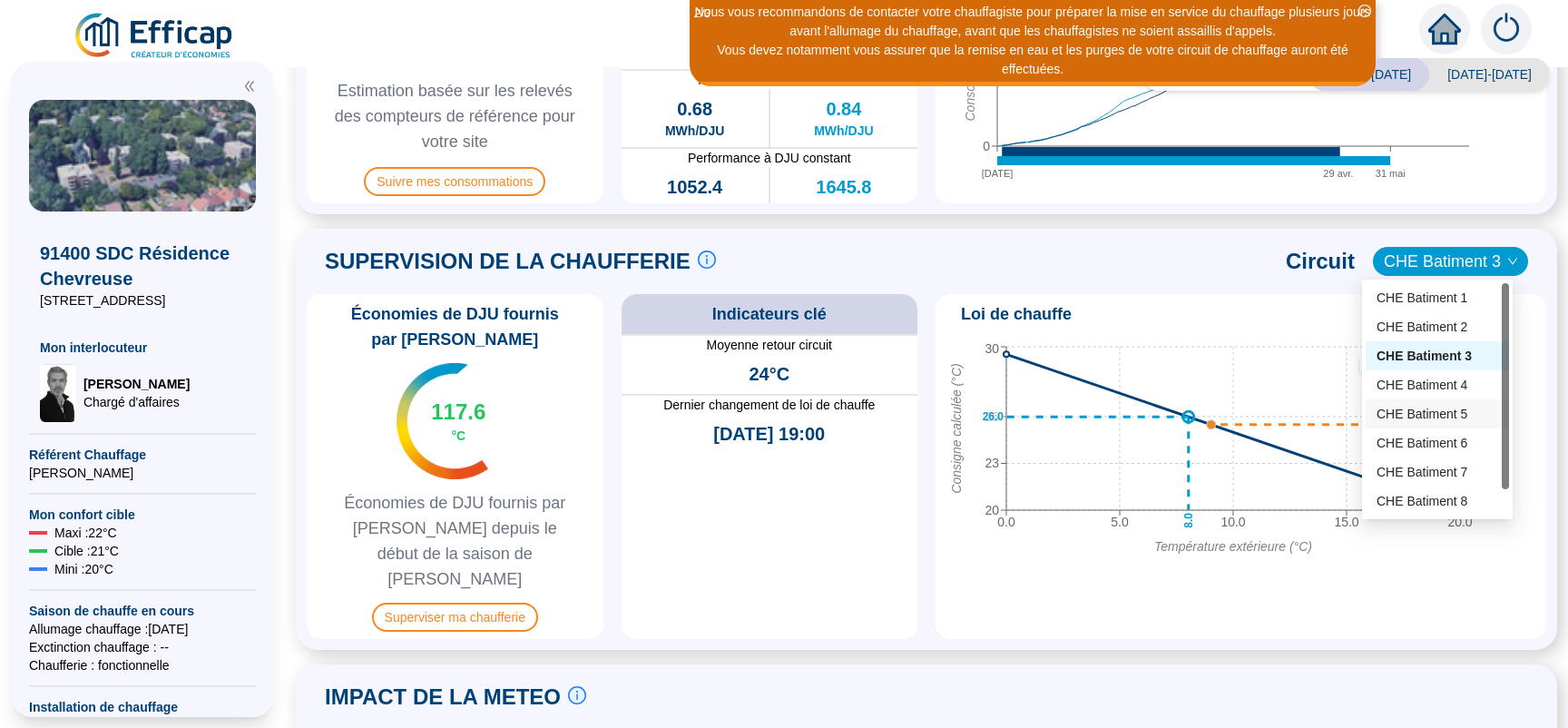
click at [1409, 417] on div "CHE Batiment 5" at bounding box center [1437, 413] width 121 height 19
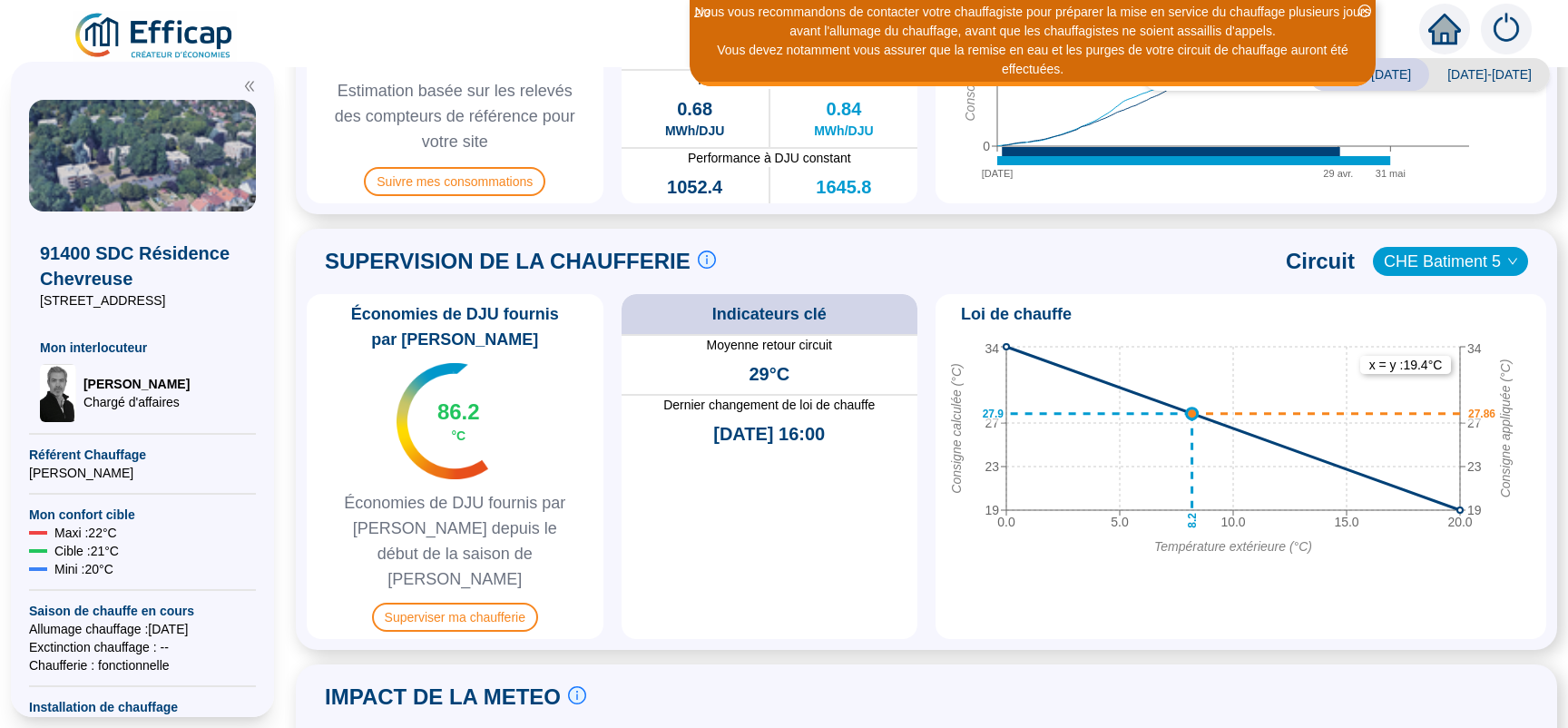
click at [1459, 263] on span "CHE Batiment 5" at bounding box center [1450, 261] width 133 height 28
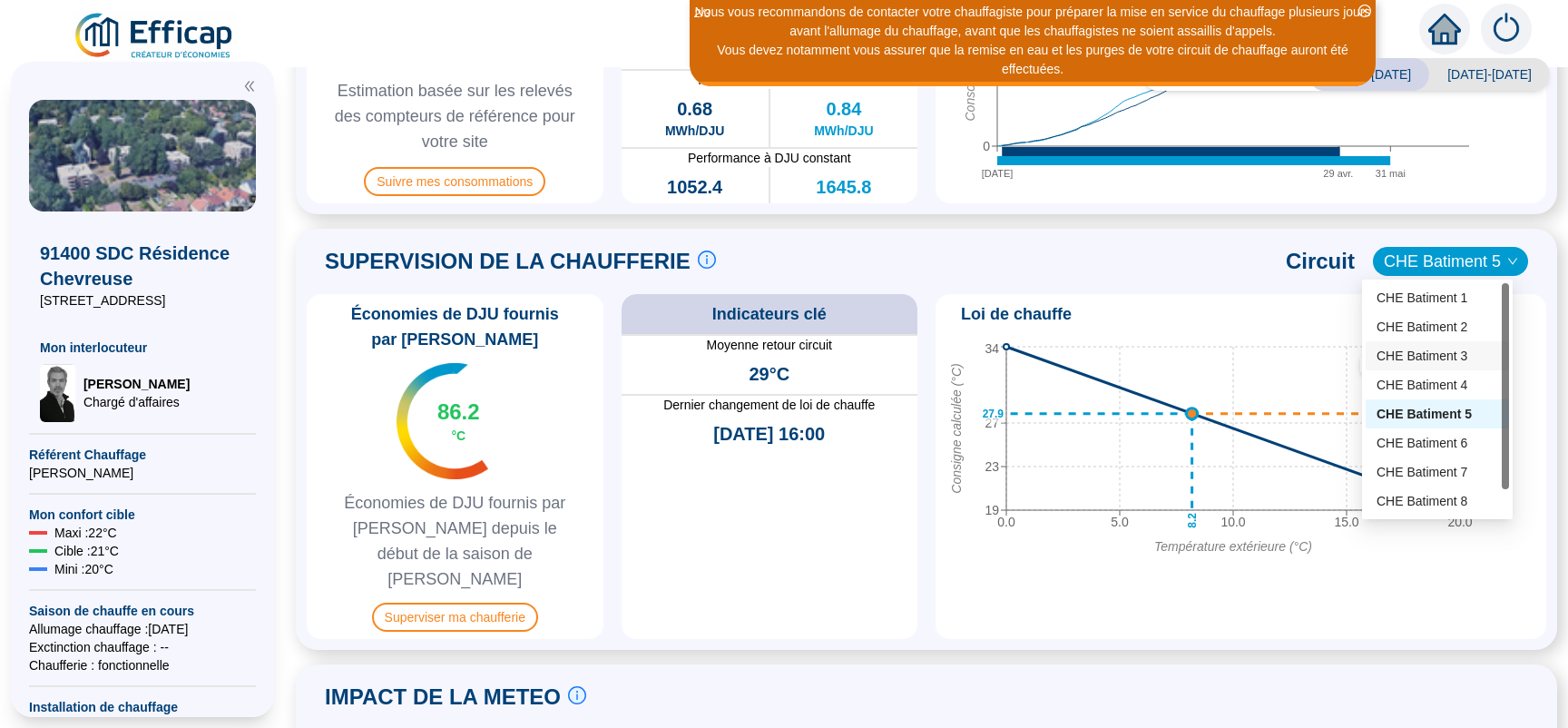
click at [1426, 347] on div "CHE Batiment 3" at bounding box center [1437, 356] width 121 height 19
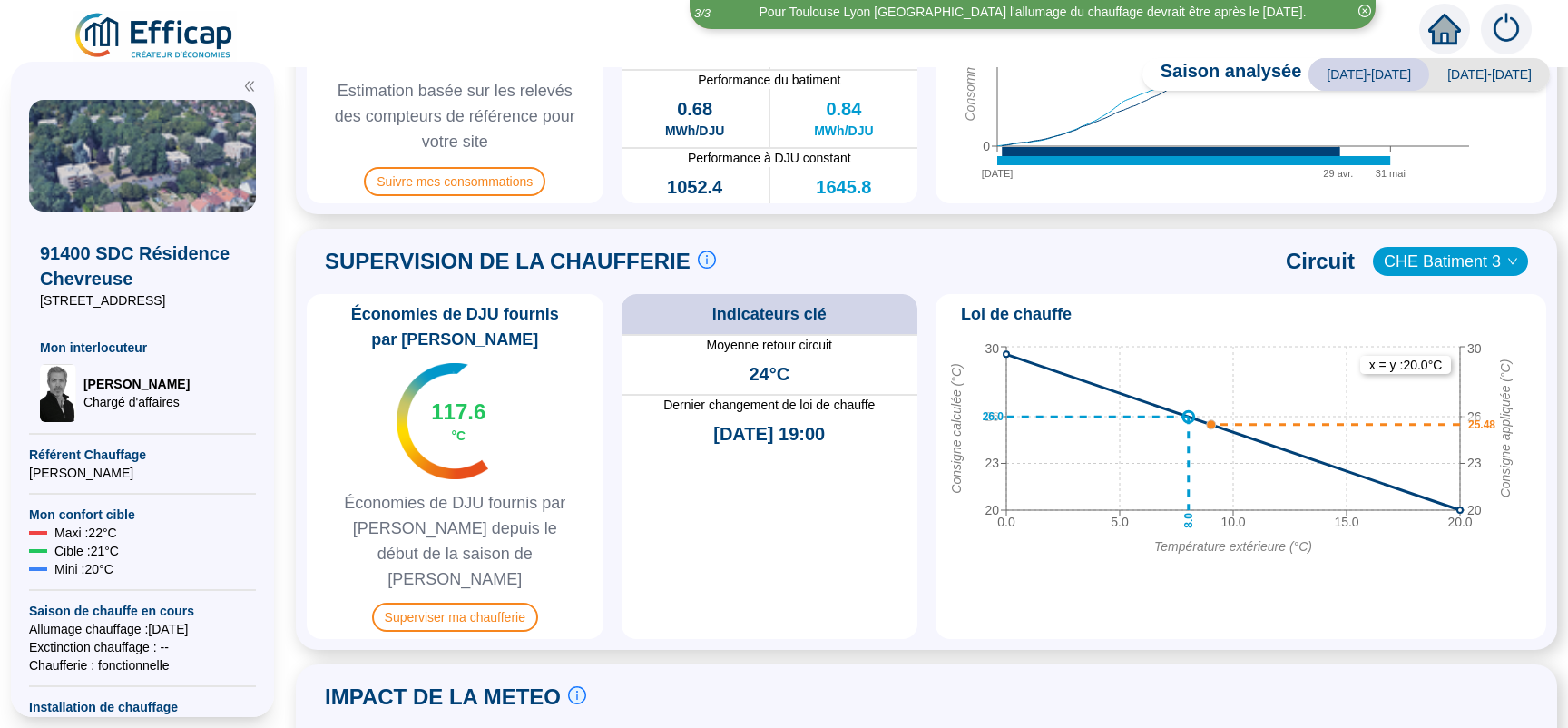
click at [1482, 265] on span "CHE Batiment 3" at bounding box center [1450, 261] width 133 height 28
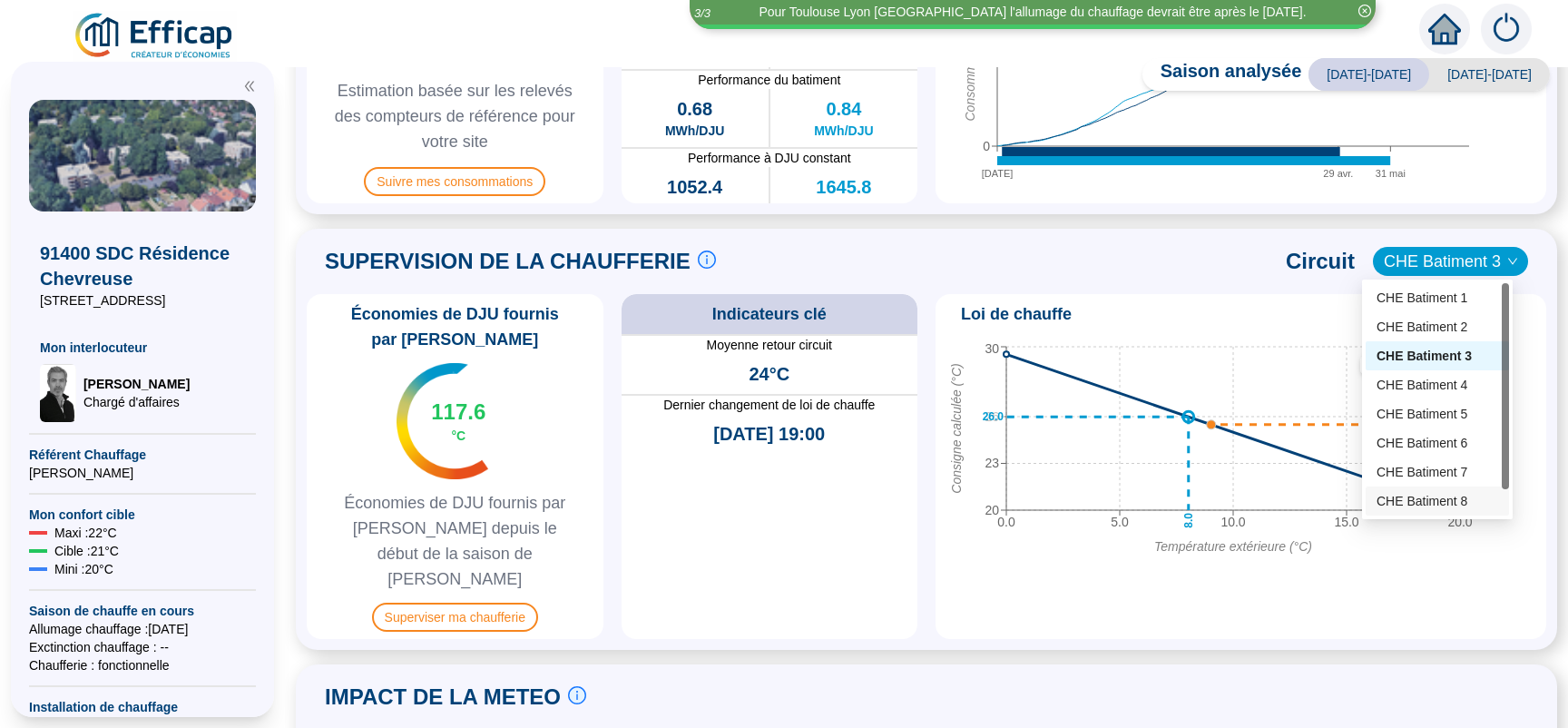
click at [1425, 499] on div "CHE Batiment 8" at bounding box center [1437, 501] width 121 height 19
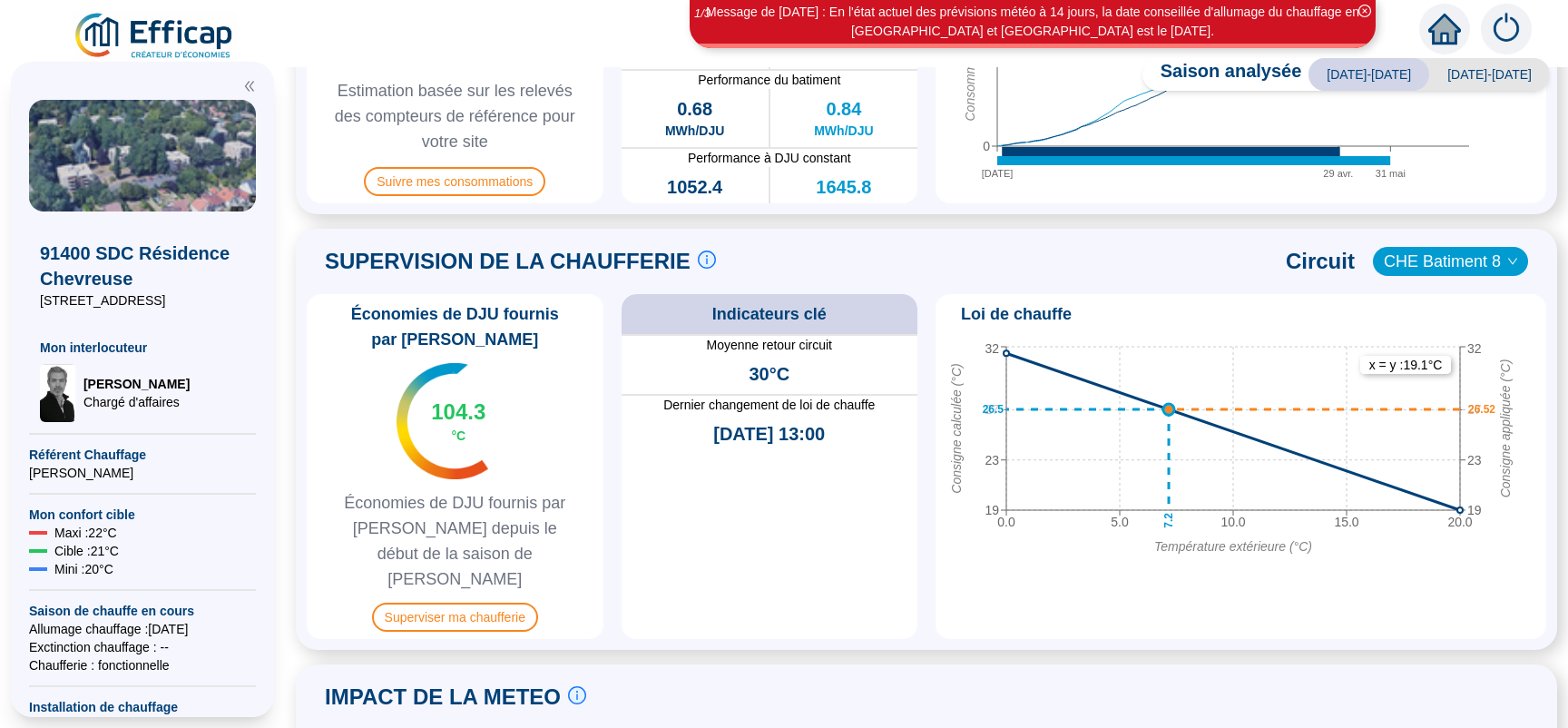
click at [1507, 261] on icon "down" at bounding box center [1512, 260] width 11 height 11
click at [999, 573] on div "0.0 5.0 10.0 15.0 20.0 Température extérieure (°C) 19 23 27 32 Consigne calculé…" at bounding box center [1241, 484] width 597 height 294
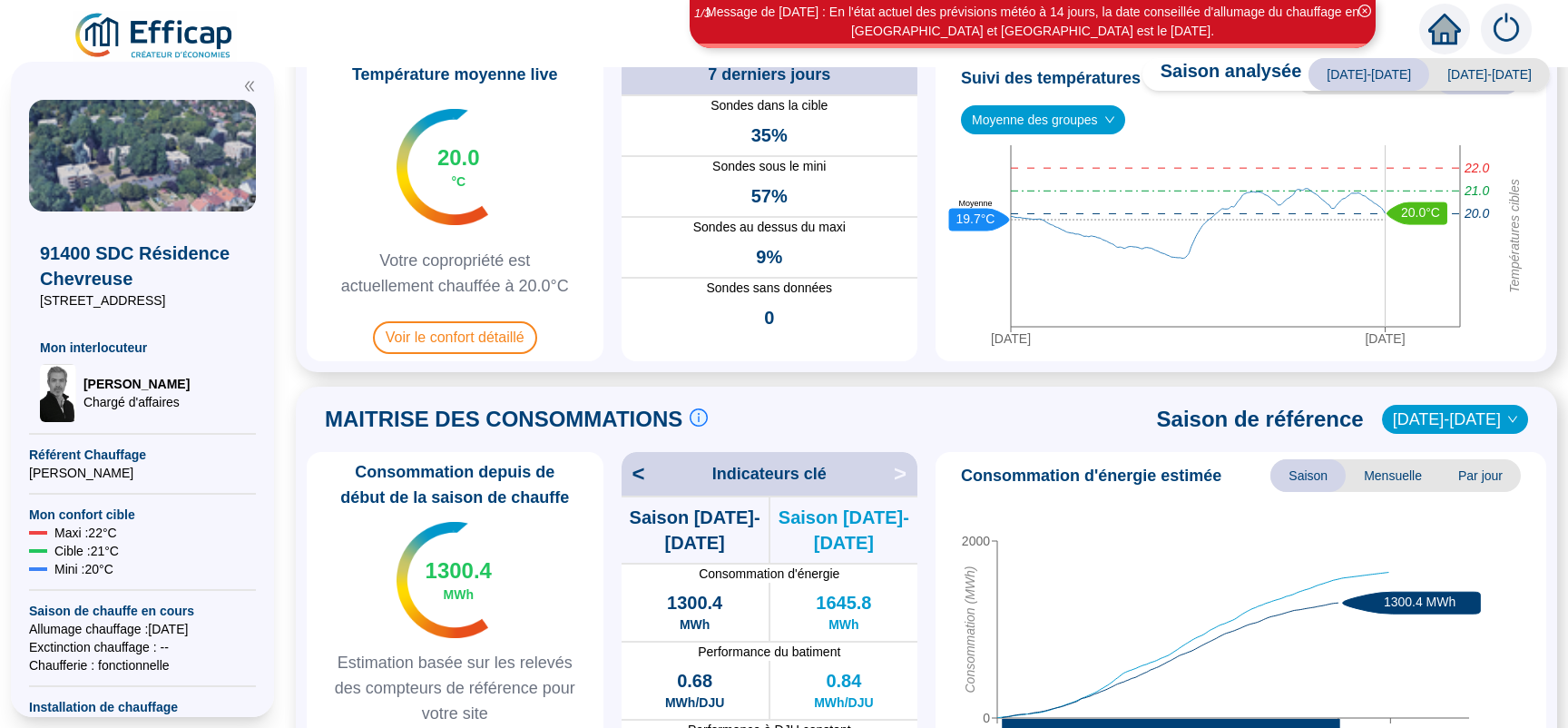
scroll to position [0, 0]
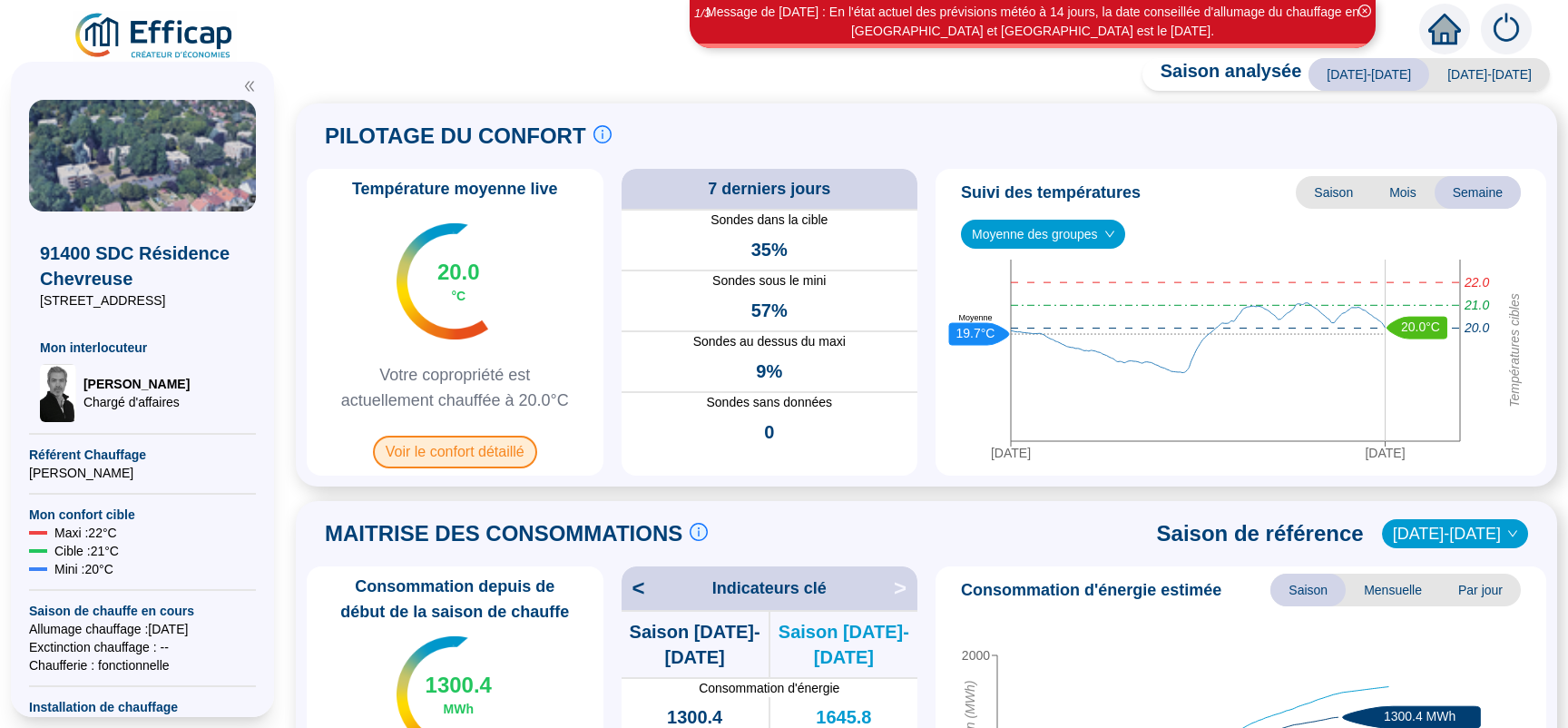
click at [488, 449] on span "Voir le confort détaillé" at bounding box center [455, 452] width 165 height 33
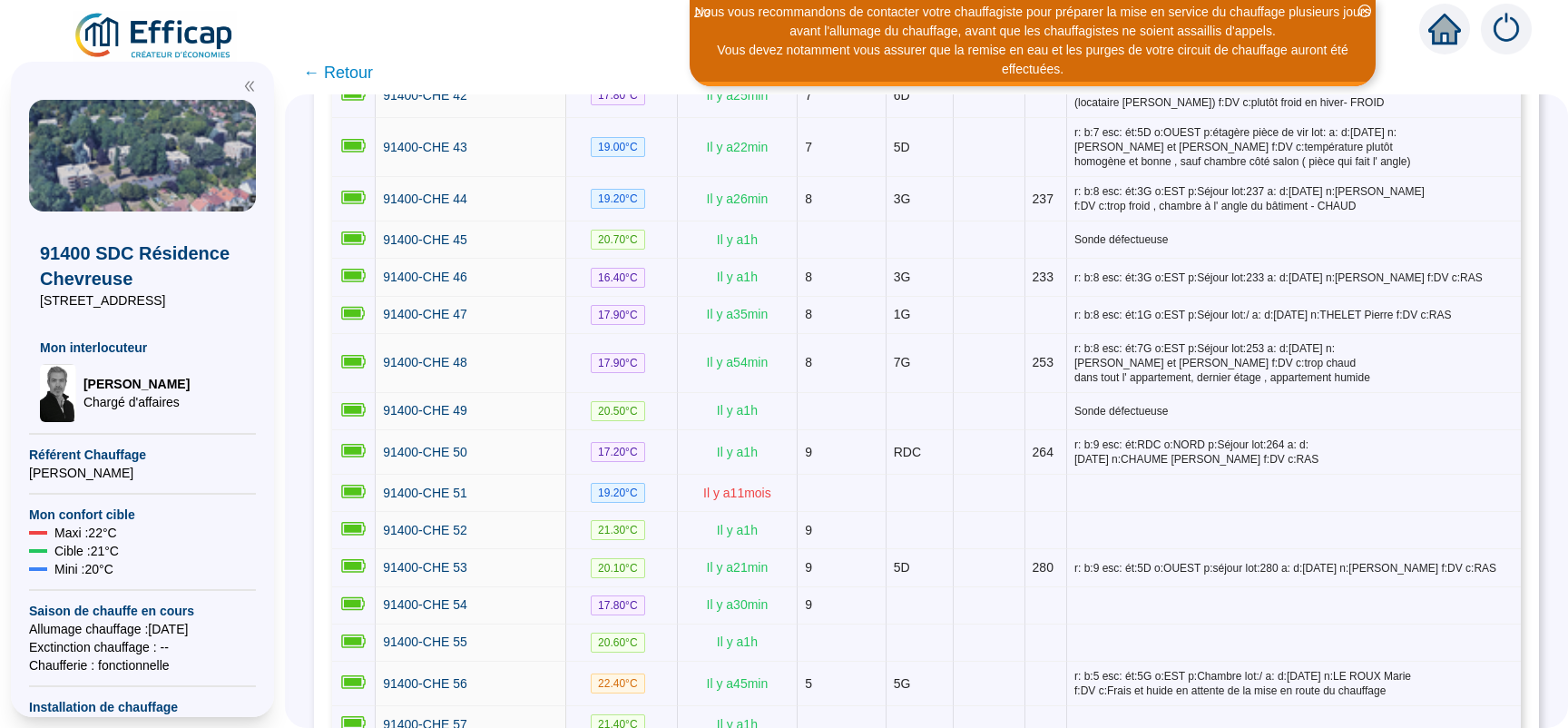
scroll to position [2802, 0]
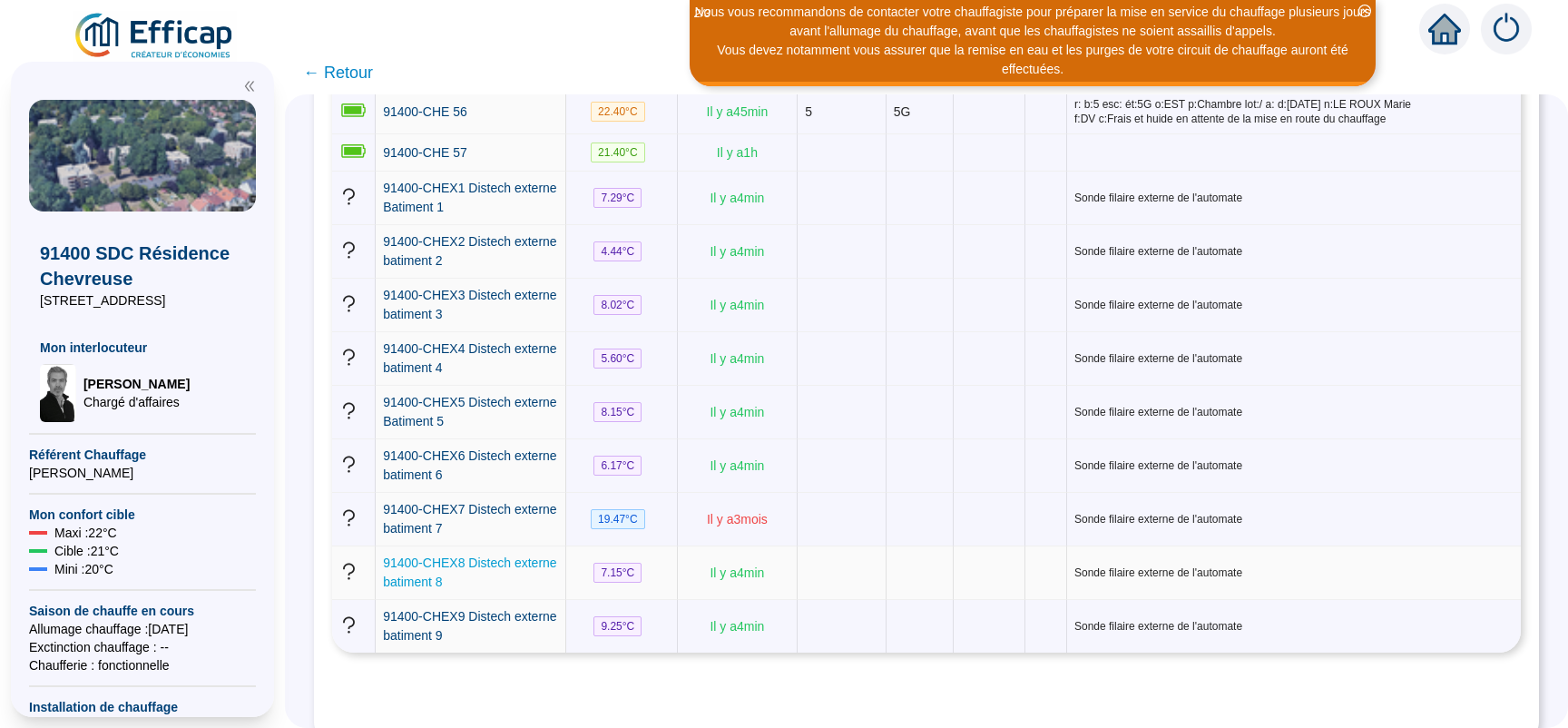
click at [448, 555] on span "91400-CHEX8 Distech externe batiment 8" at bounding box center [469, 572] width 174 height 34
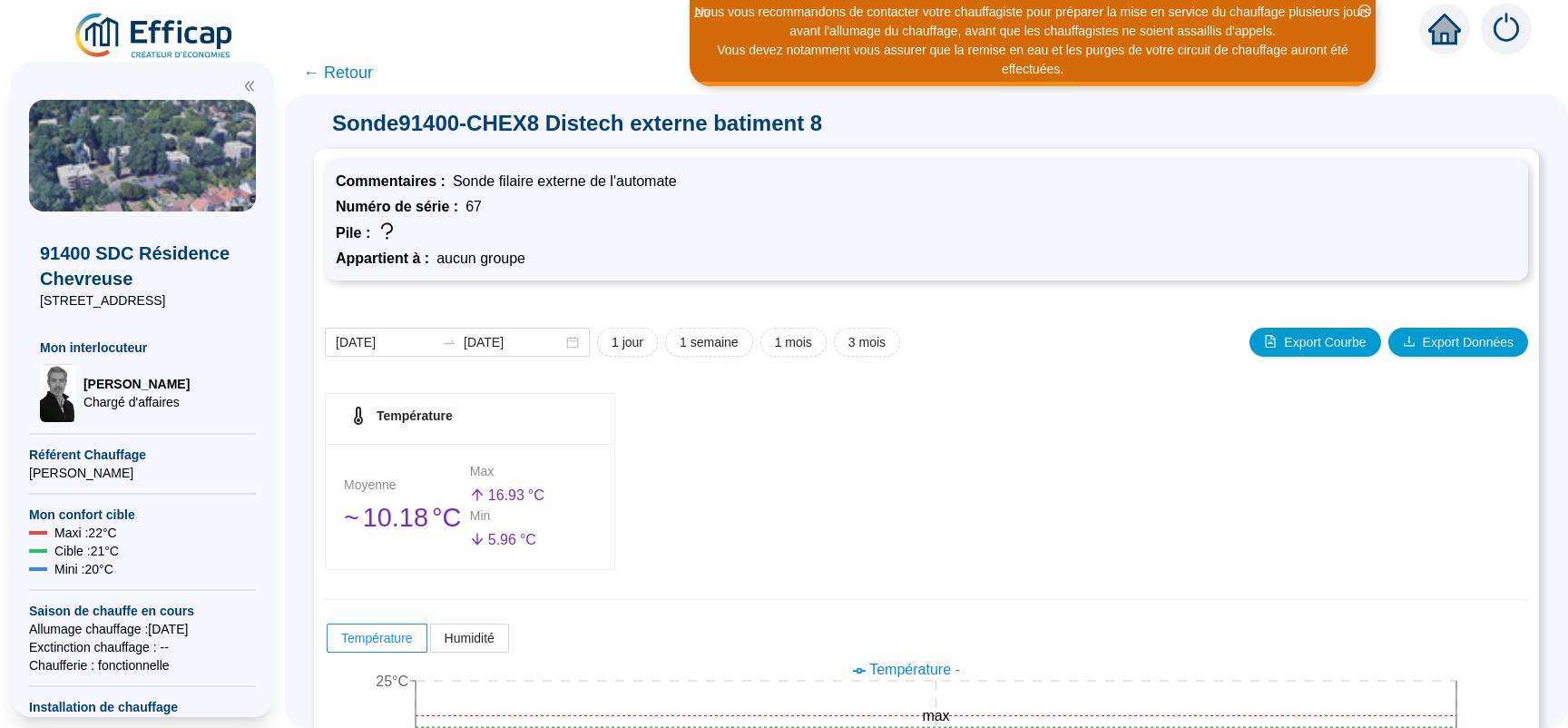
scroll to position [242, 0]
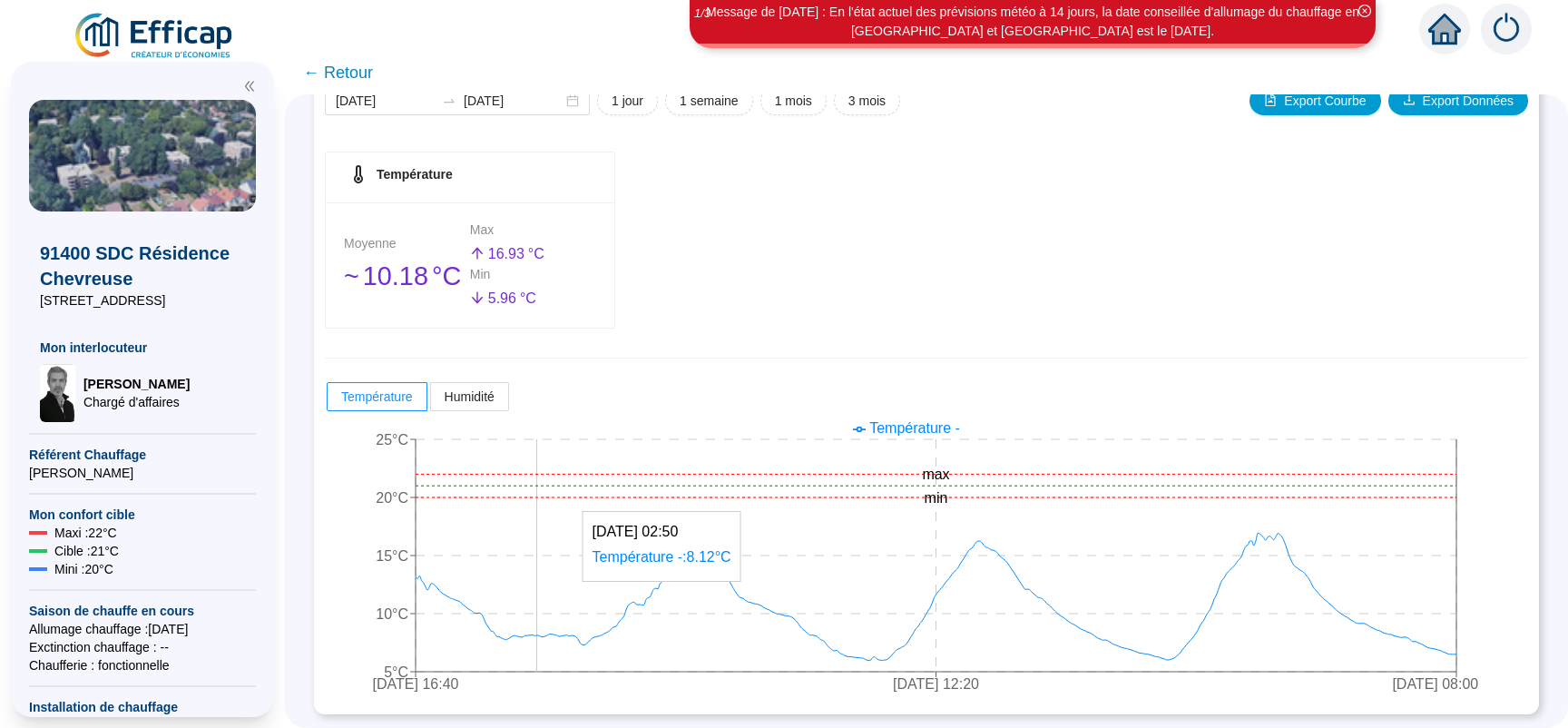
drag, startPoint x: 550, startPoint y: 625, endPoint x: 515, endPoint y: 613, distance: 37.0
click at [520, 617] on icon "[DATE] 16:40 [DATE] 12:20 [DATE] 08:00 5°C 10°C 15°C 20°C 25°C min max" at bounding box center [910, 558] width 1173 height 290
click at [365, 69] on span "← Retour" at bounding box center [337, 73] width 70 height 26
